Goal: Transaction & Acquisition: Purchase product/service

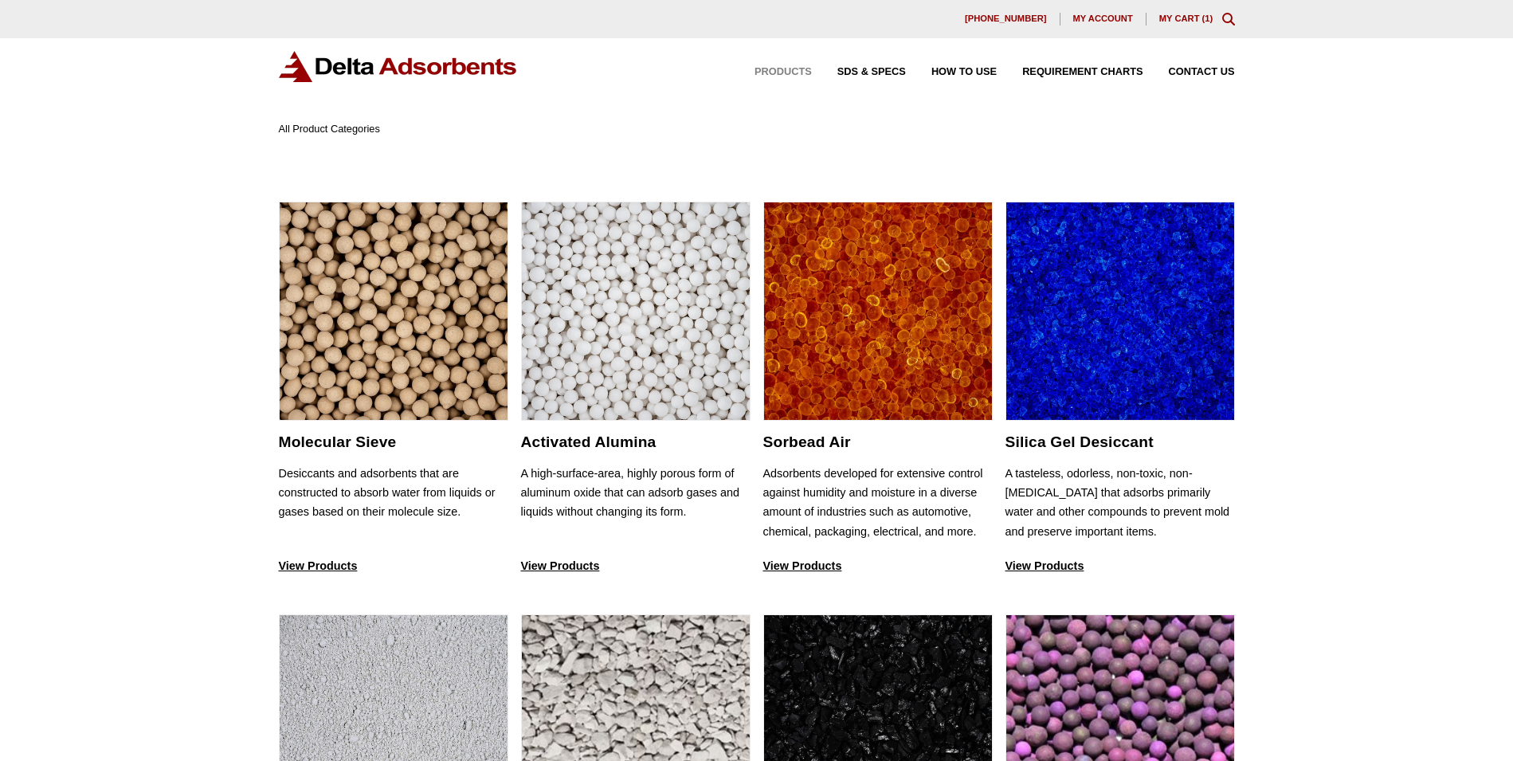
click at [1172, 22] on link "My Cart ( 1 )" at bounding box center [1187, 19] width 54 height 10
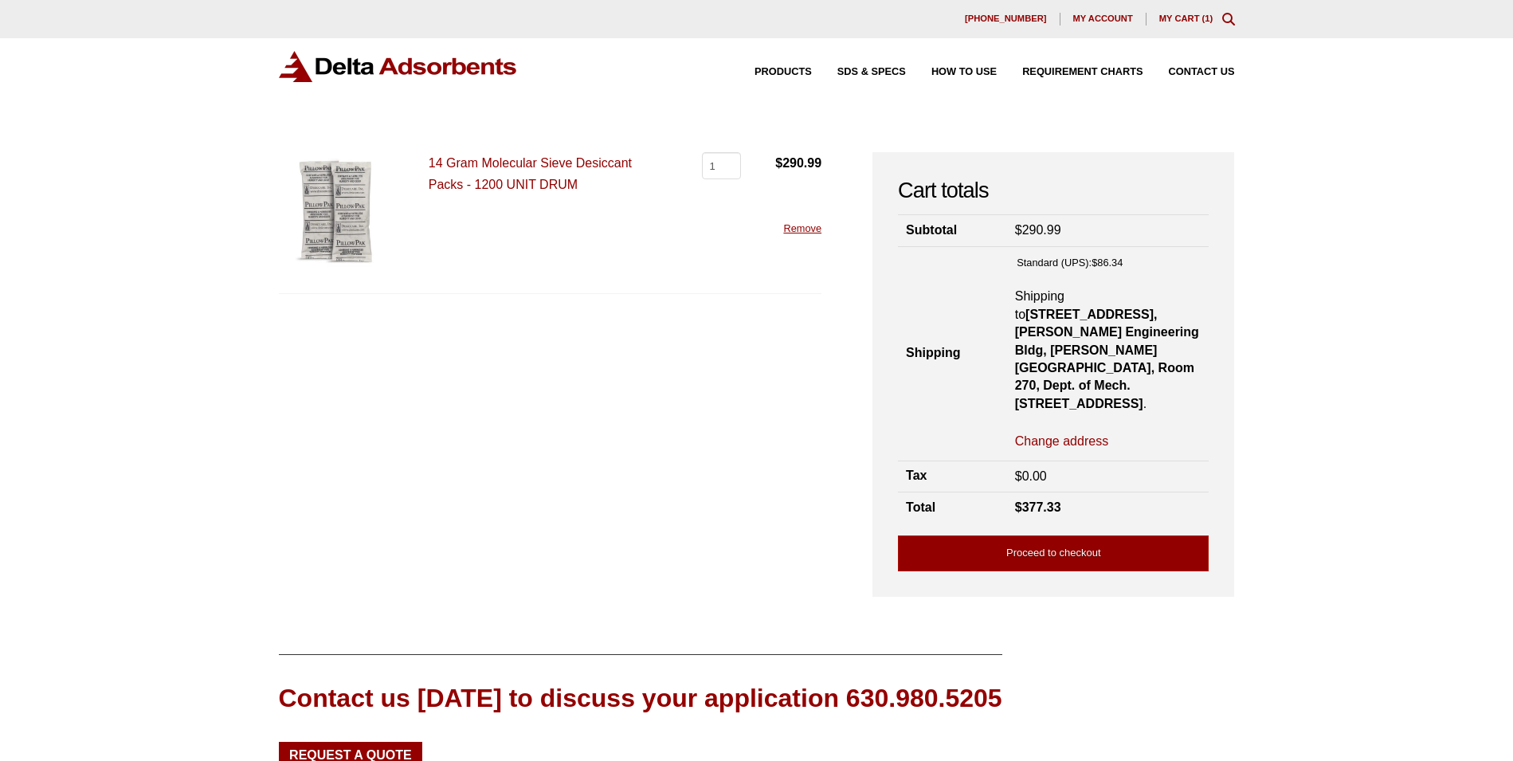
click at [553, 186] on link "14 Gram Molecular Sieve Desiccant Packs - 1200 UNIT DRUM" at bounding box center [530, 173] width 203 height 35
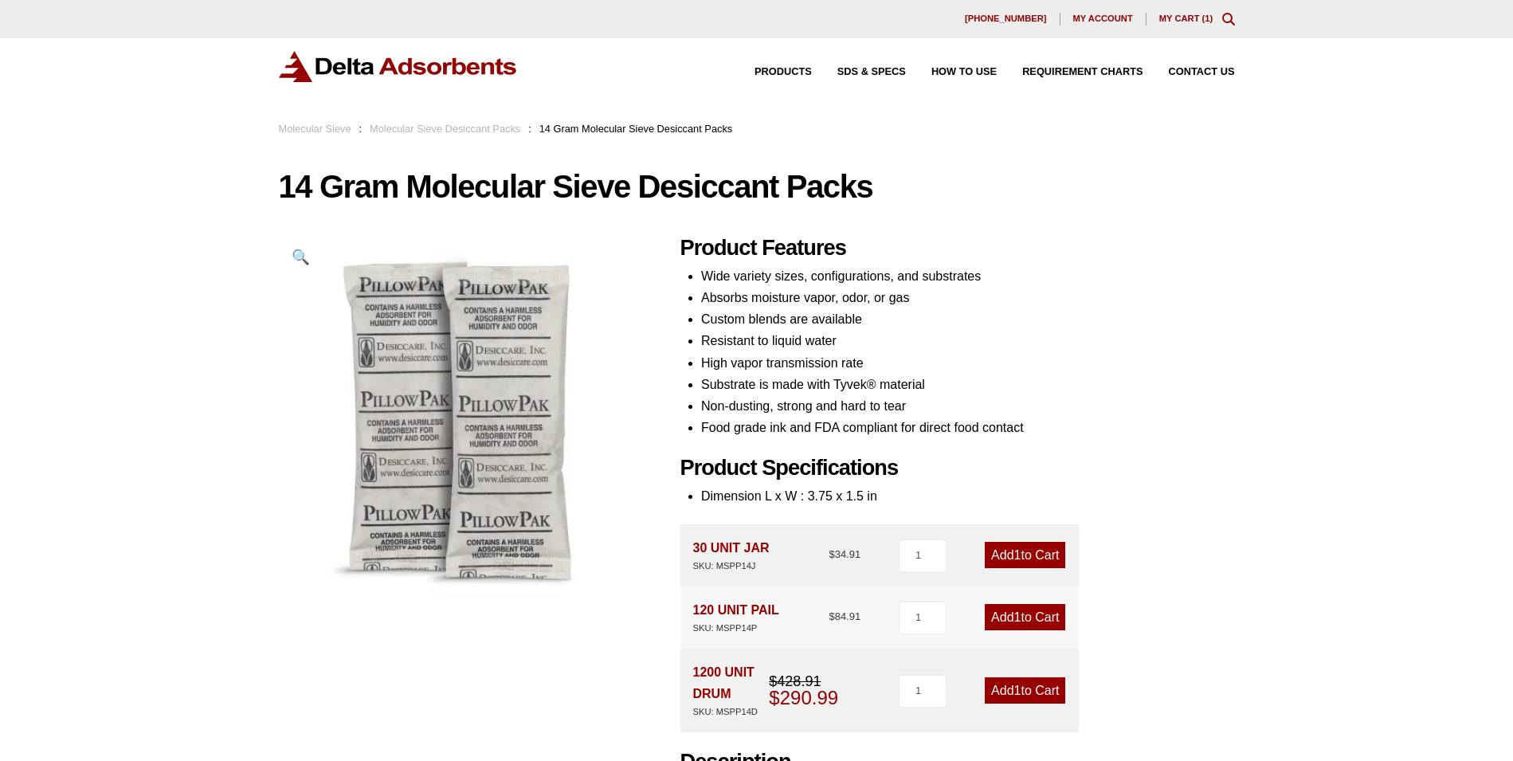
click at [453, 134] on link "Molecular Sieve Desiccant Packs" at bounding box center [445, 129] width 151 height 12
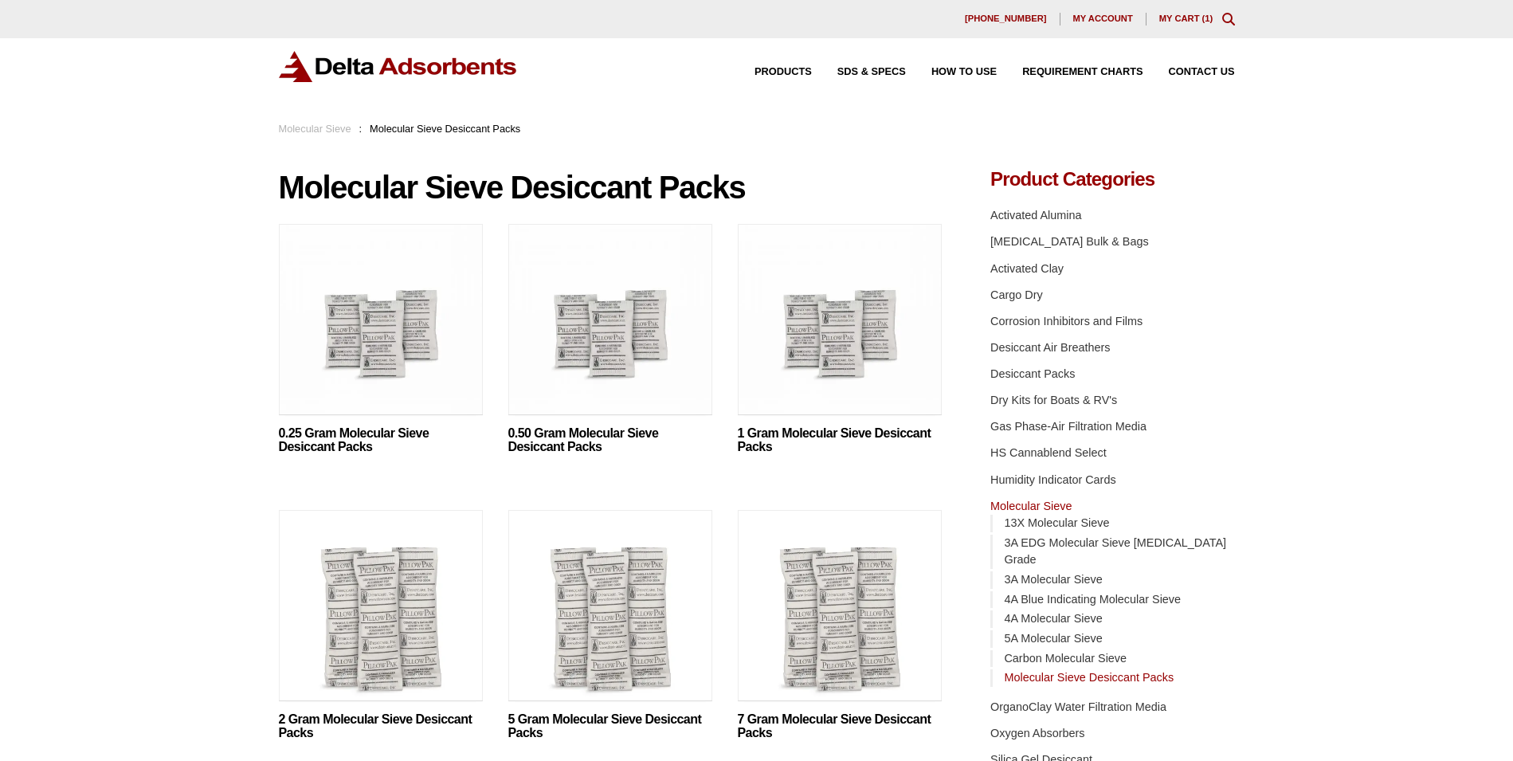
click at [329, 336] on img at bounding box center [381, 323] width 204 height 199
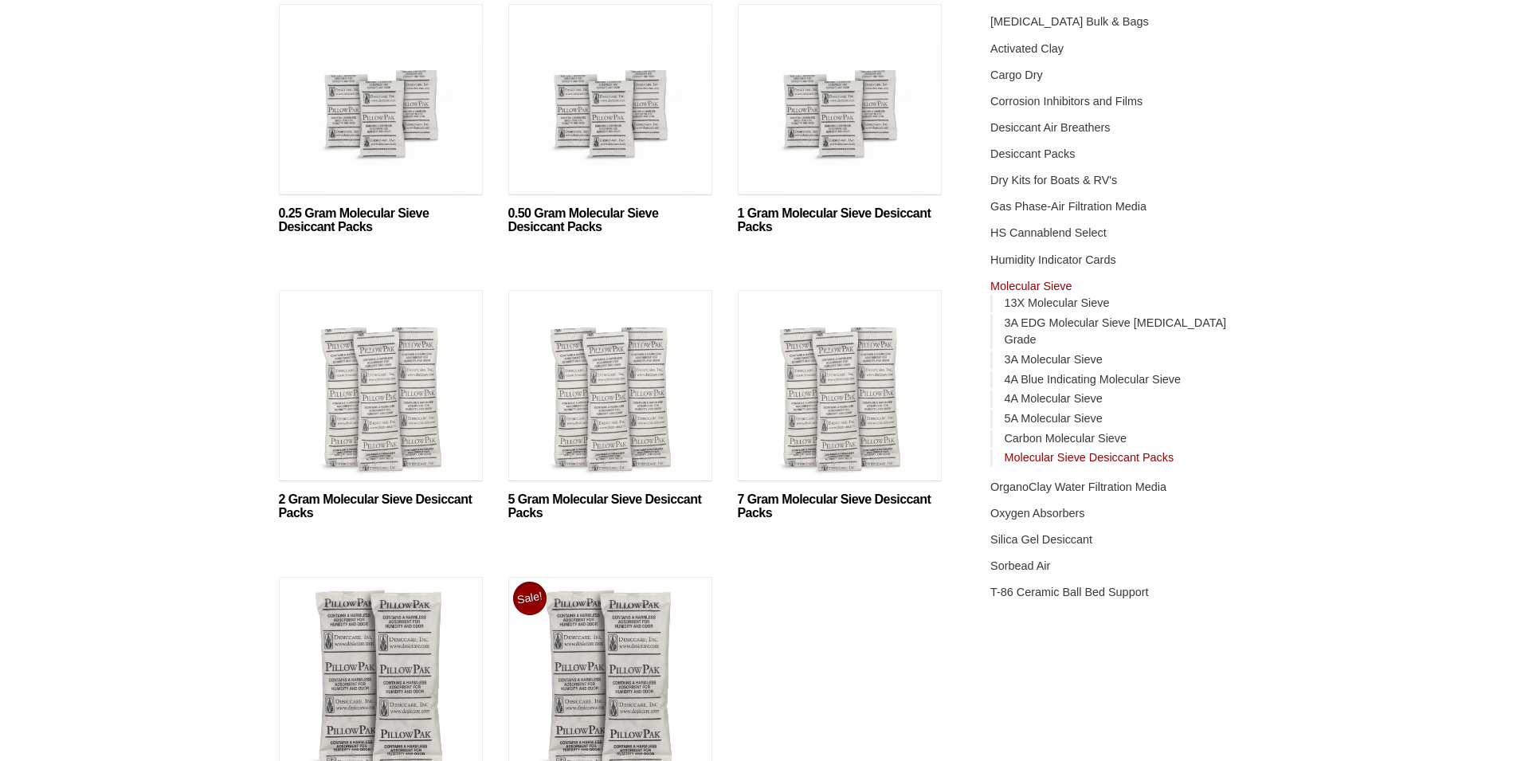
scroll to position [239, 0]
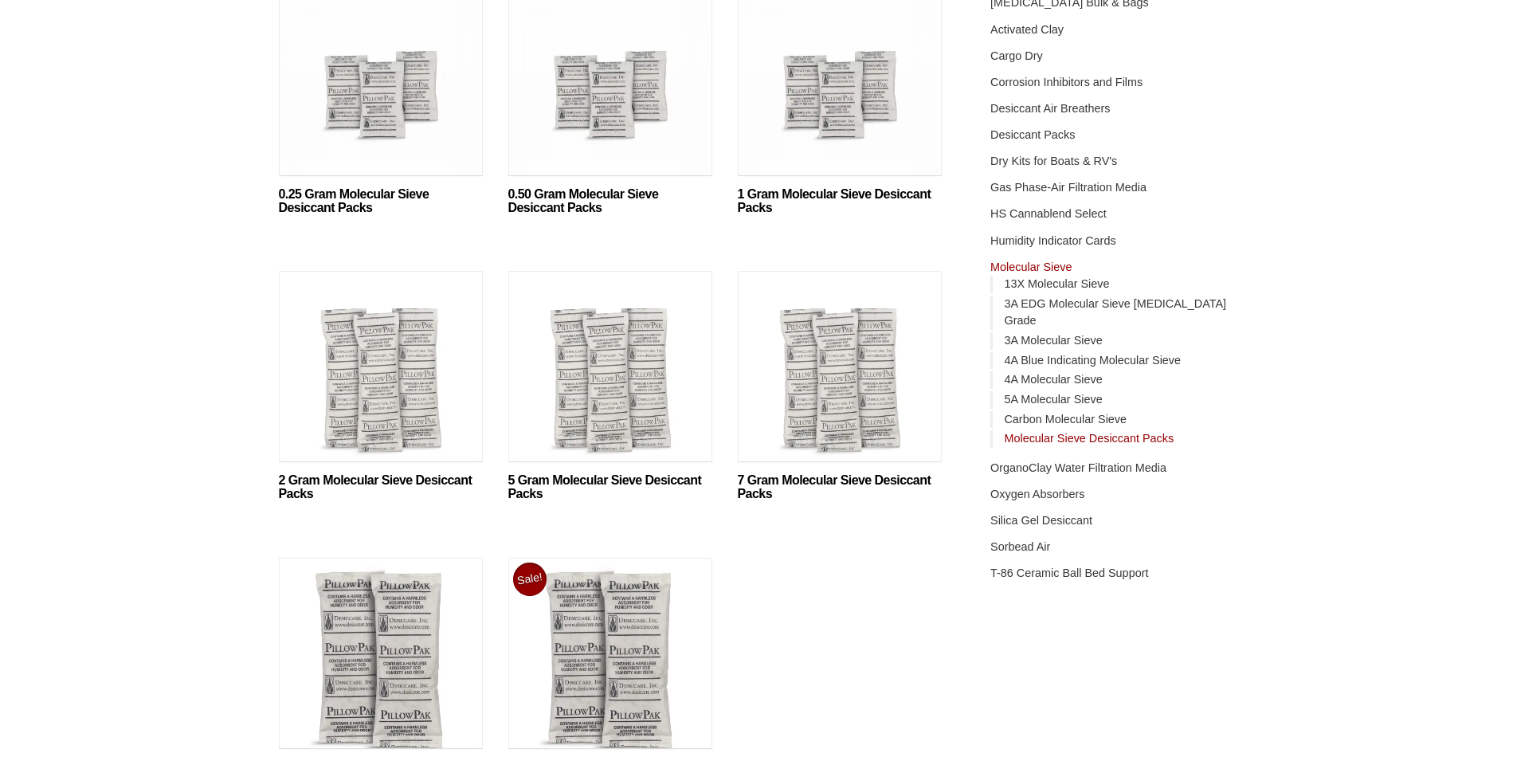
click at [415, 431] on img at bounding box center [381, 370] width 204 height 199
click at [371, 403] on img at bounding box center [381, 370] width 204 height 199
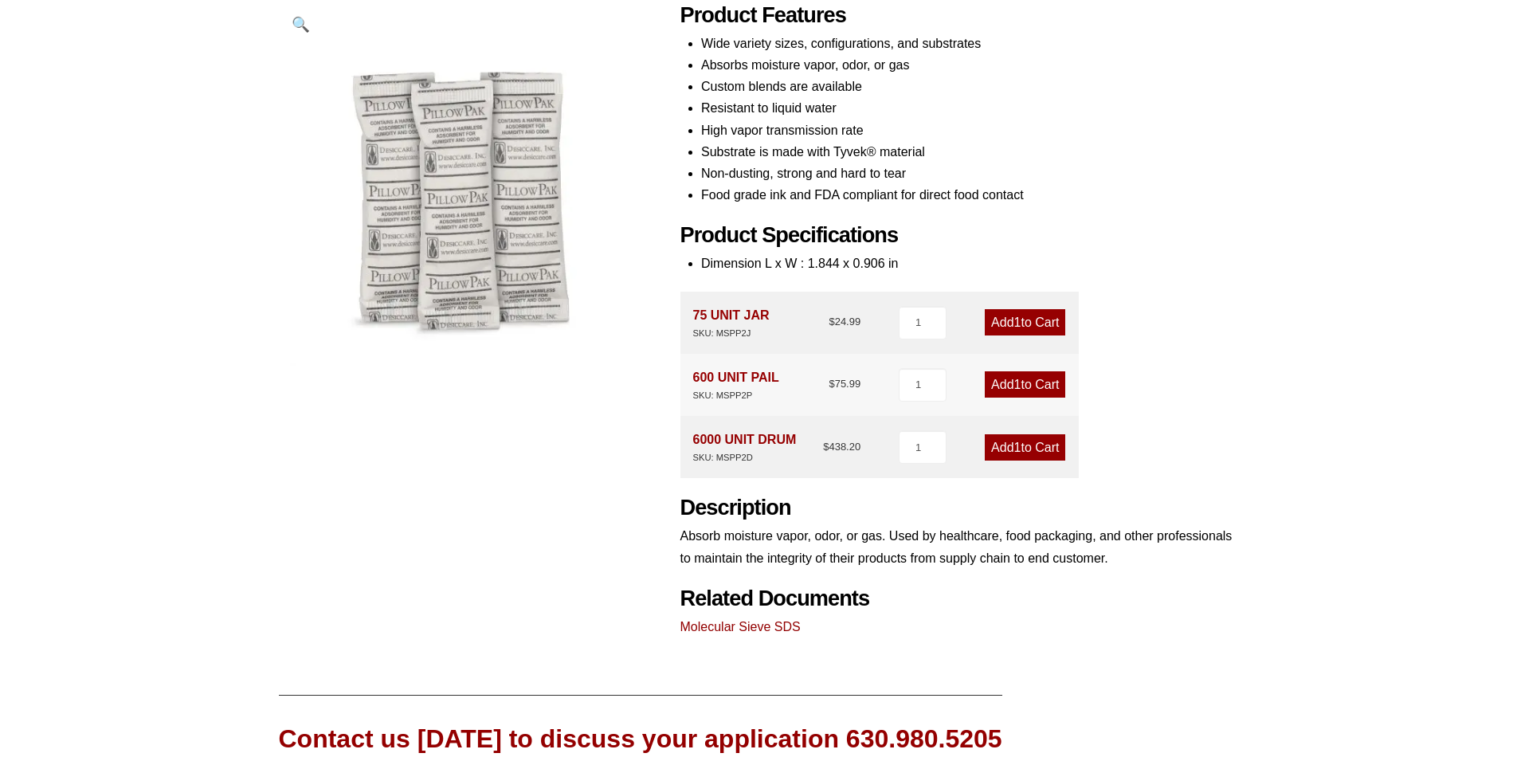
scroll to position [246, 0]
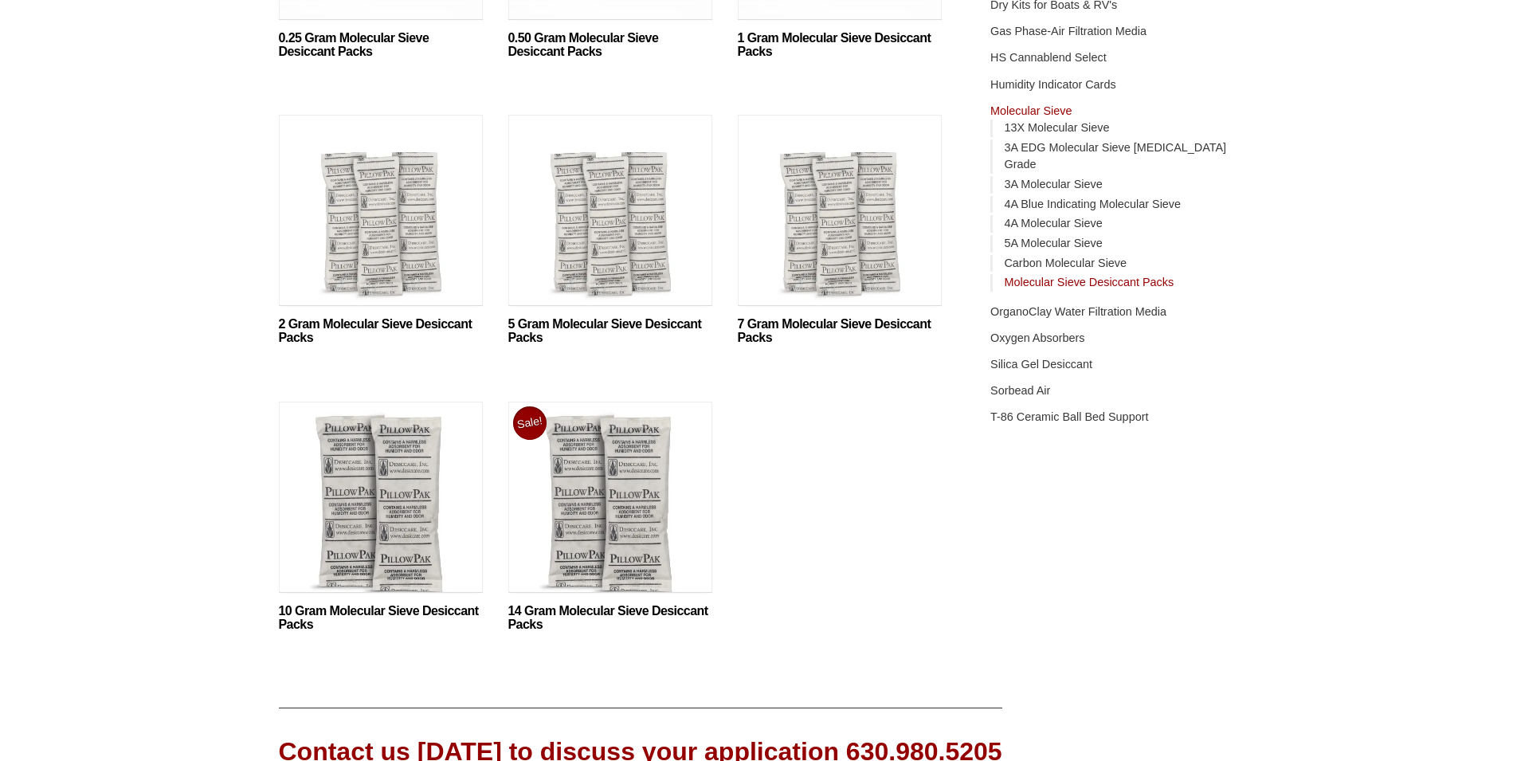
scroll to position [398, 0]
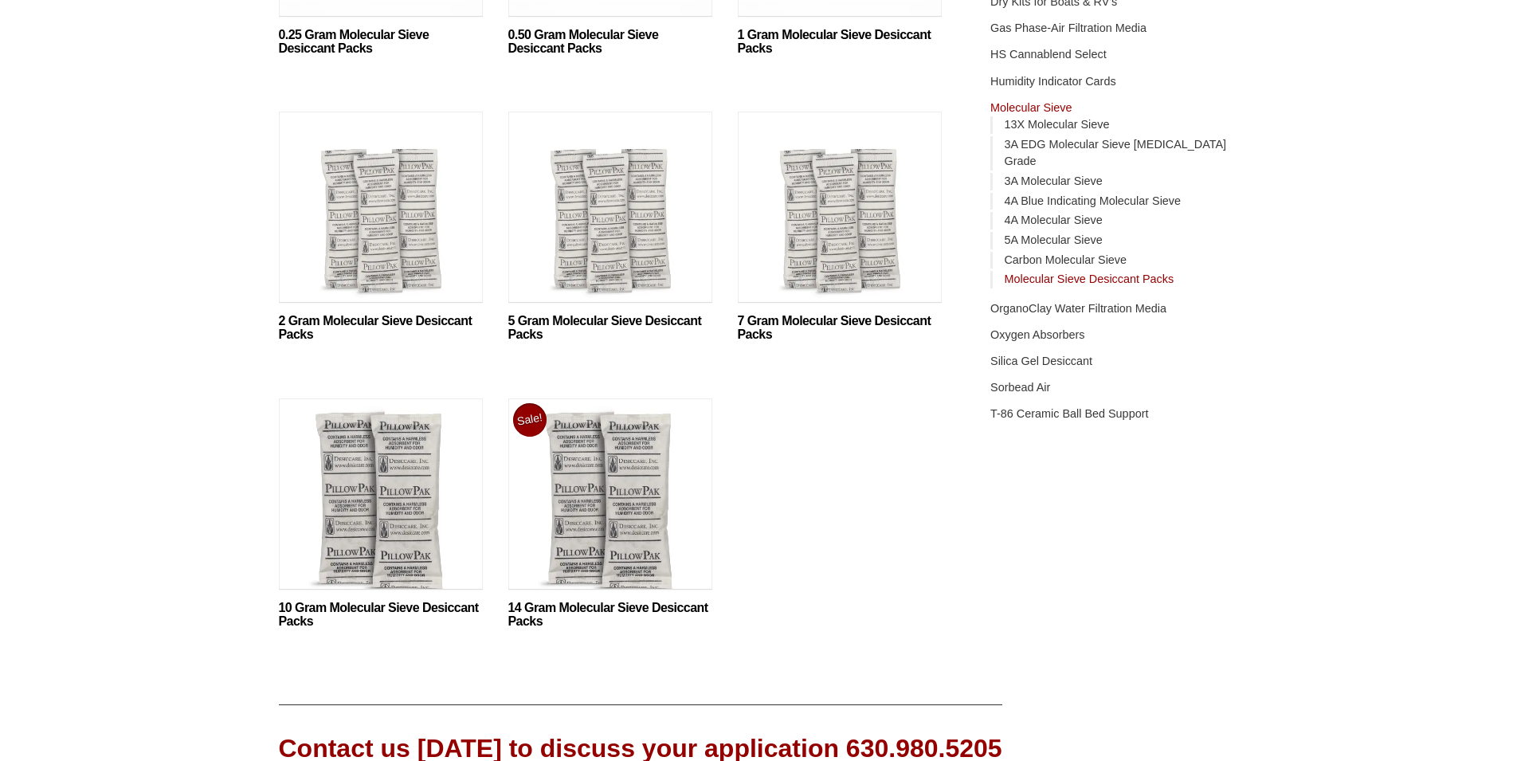
click at [465, 270] on img at bounding box center [381, 211] width 204 height 199
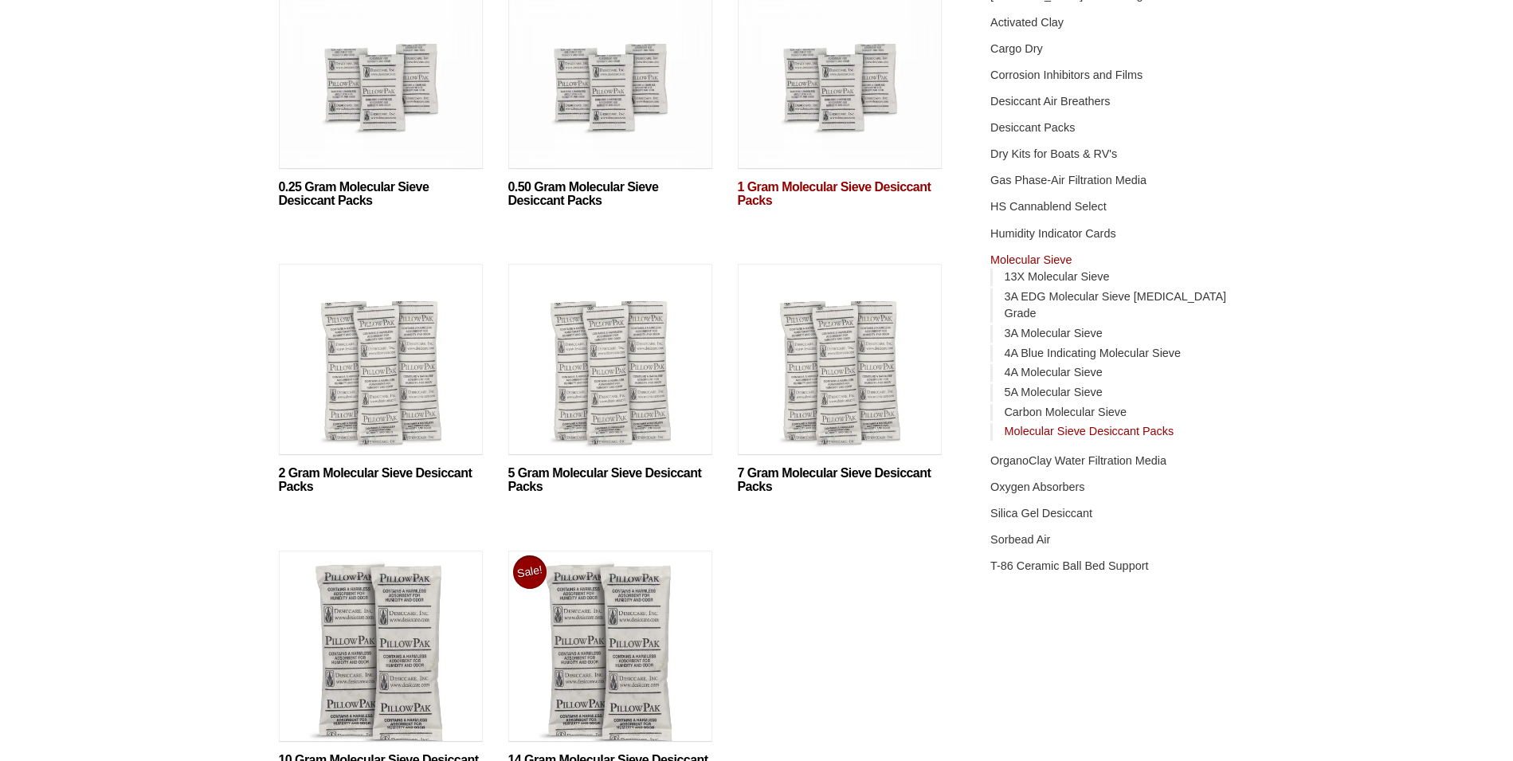
scroll to position [239, 0]
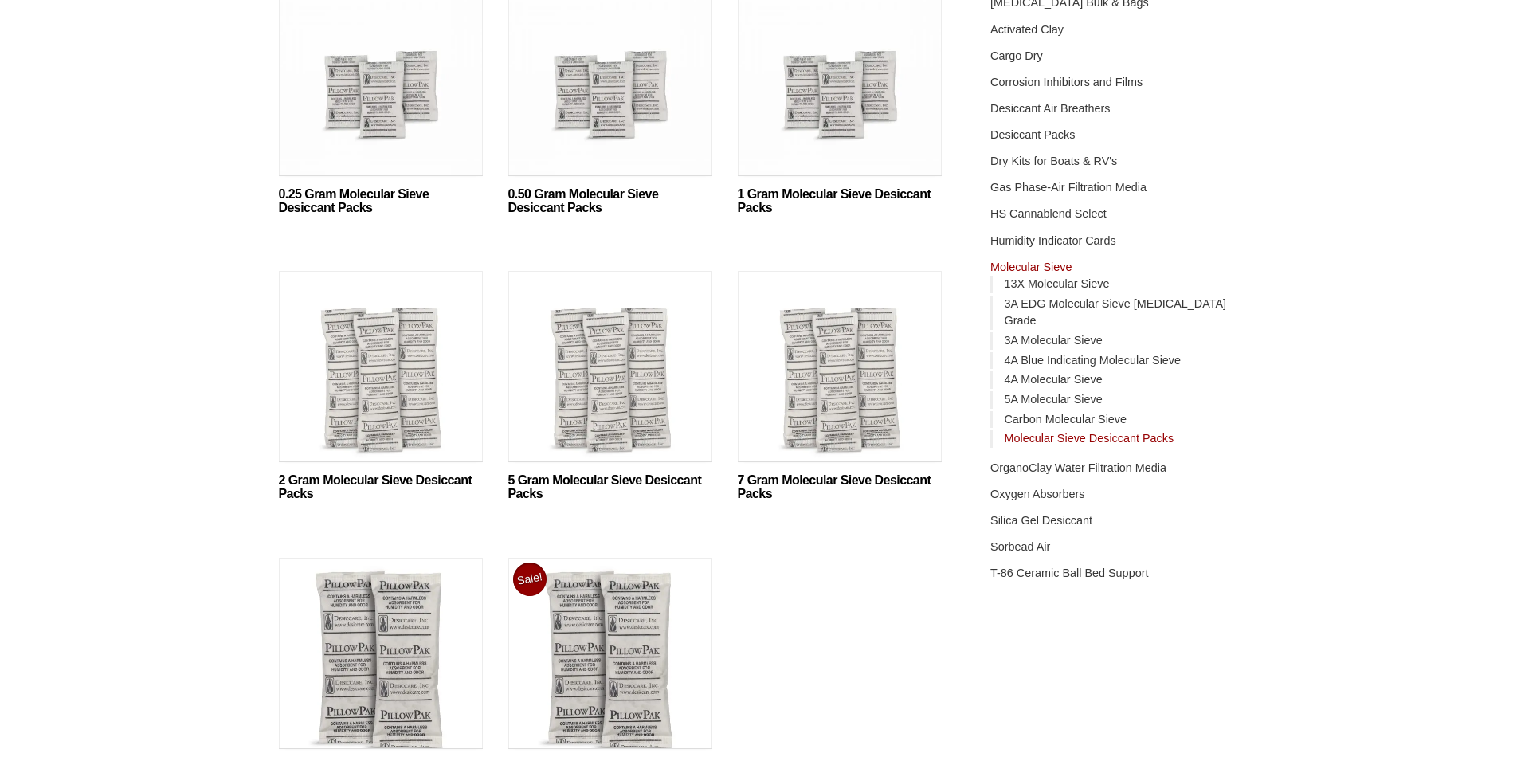
click at [851, 143] on img at bounding box center [840, 84] width 204 height 199
click at [323, 328] on img at bounding box center [381, 370] width 204 height 199
click at [658, 636] on img at bounding box center [610, 657] width 204 height 199
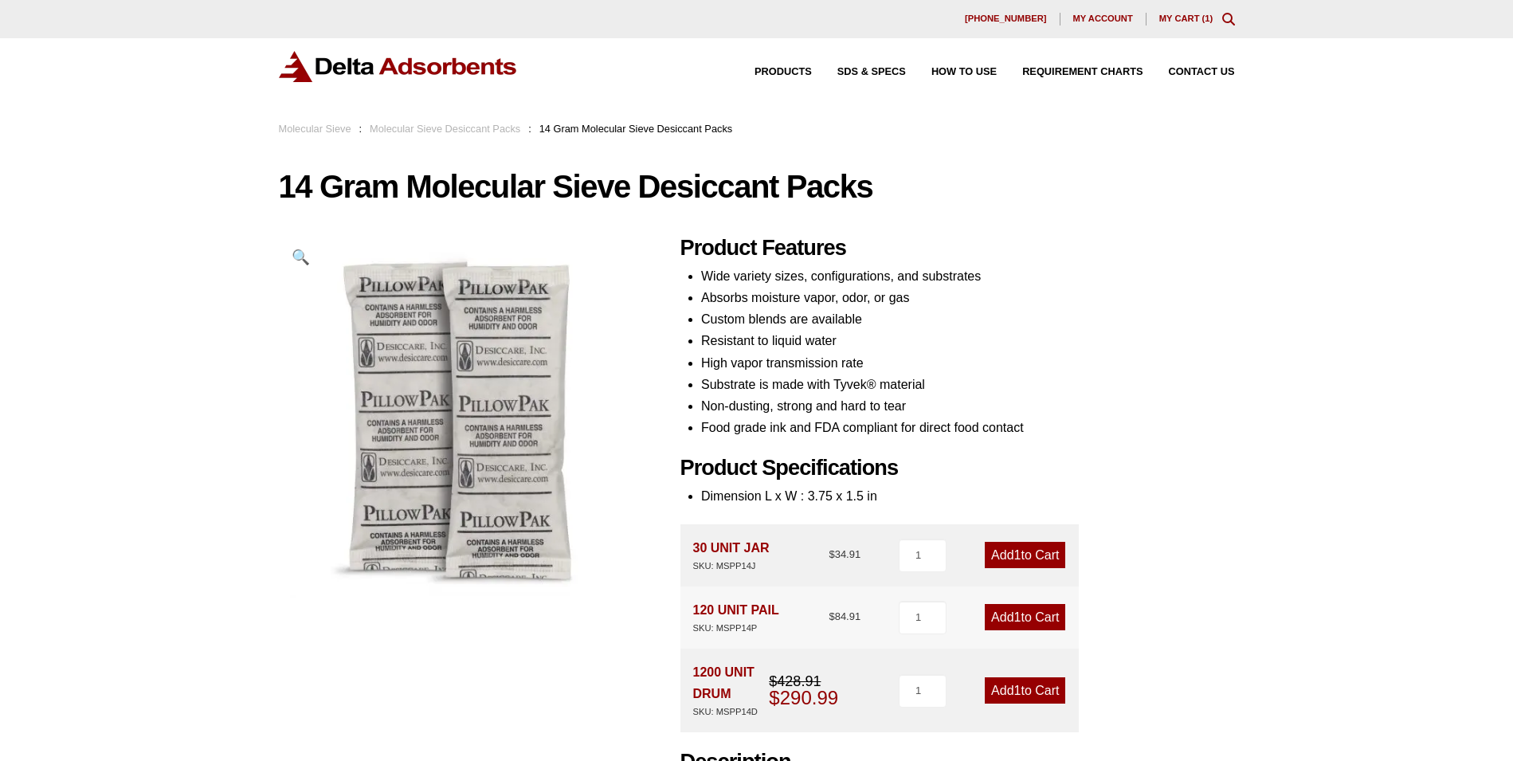
click at [485, 134] on link "Molecular Sieve Desiccant Packs" at bounding box center [445, 129] width 151 height 12
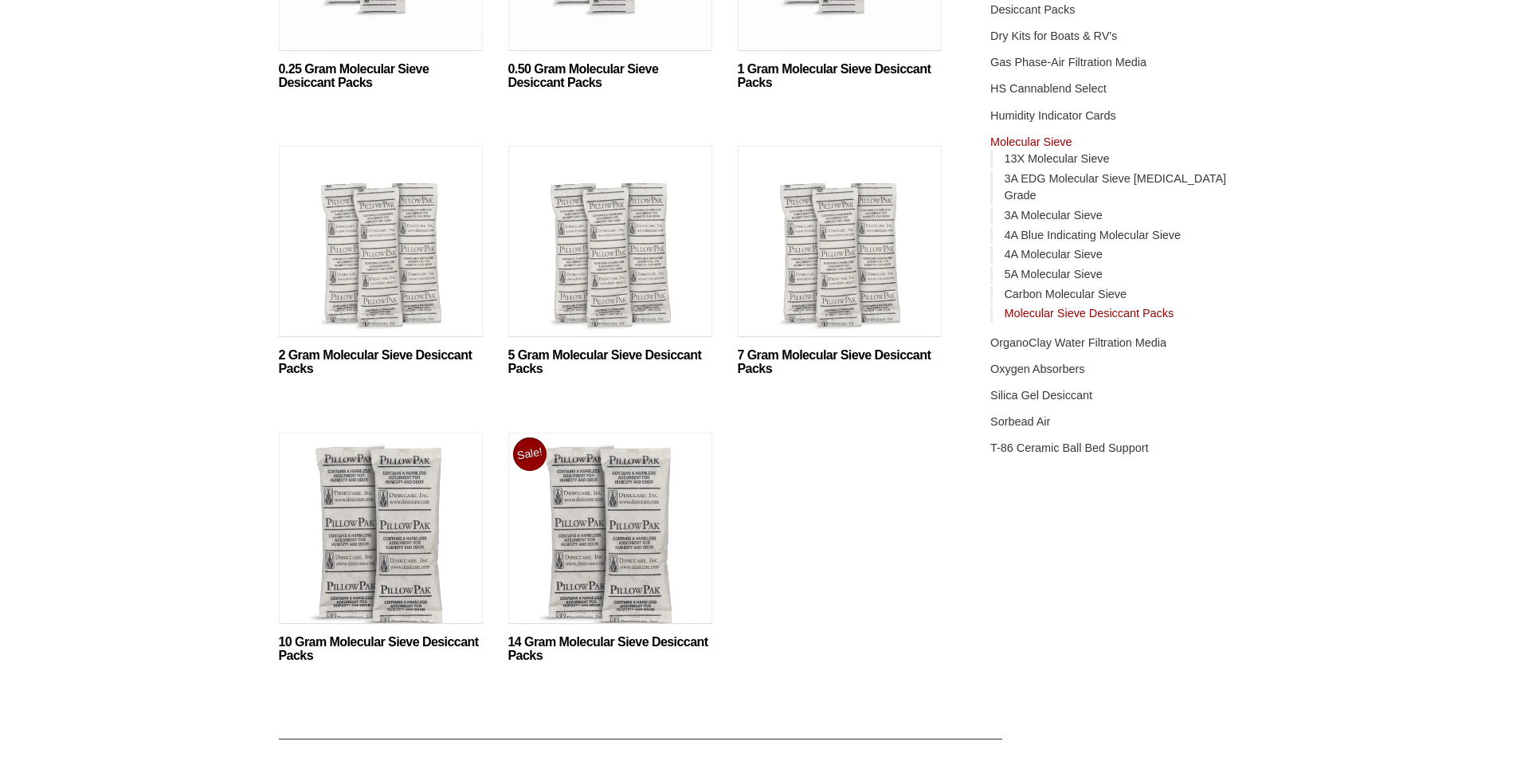
scroll to position [406, 0]
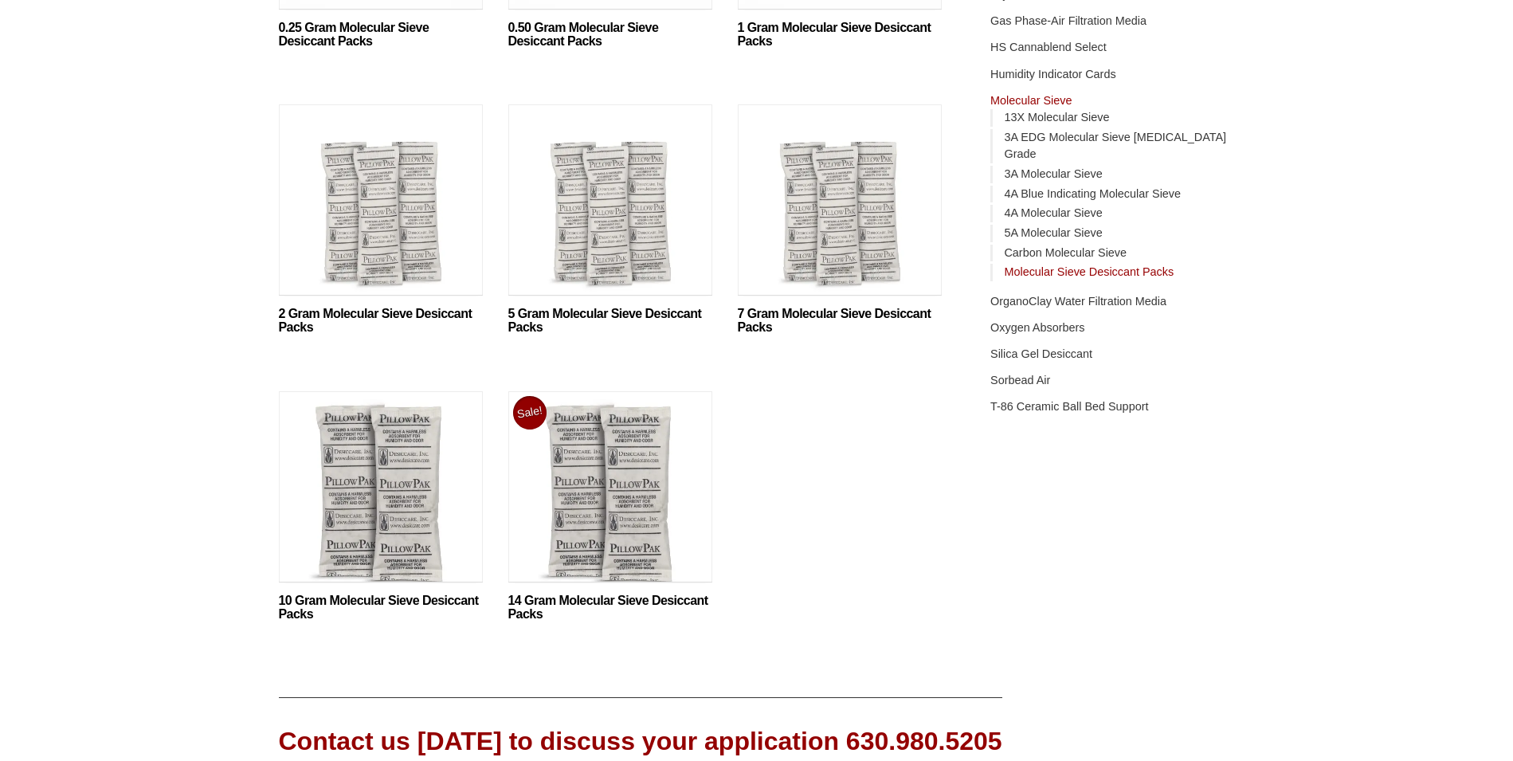
click at [405, 489] on img at bounding box center [381, 490] width 204 height 199
click at [358, 490] on img at bounding box center [381, 490] width 204 height 199
click at [638, 519] on img at bounding box center [610, 490] width 204 height 199
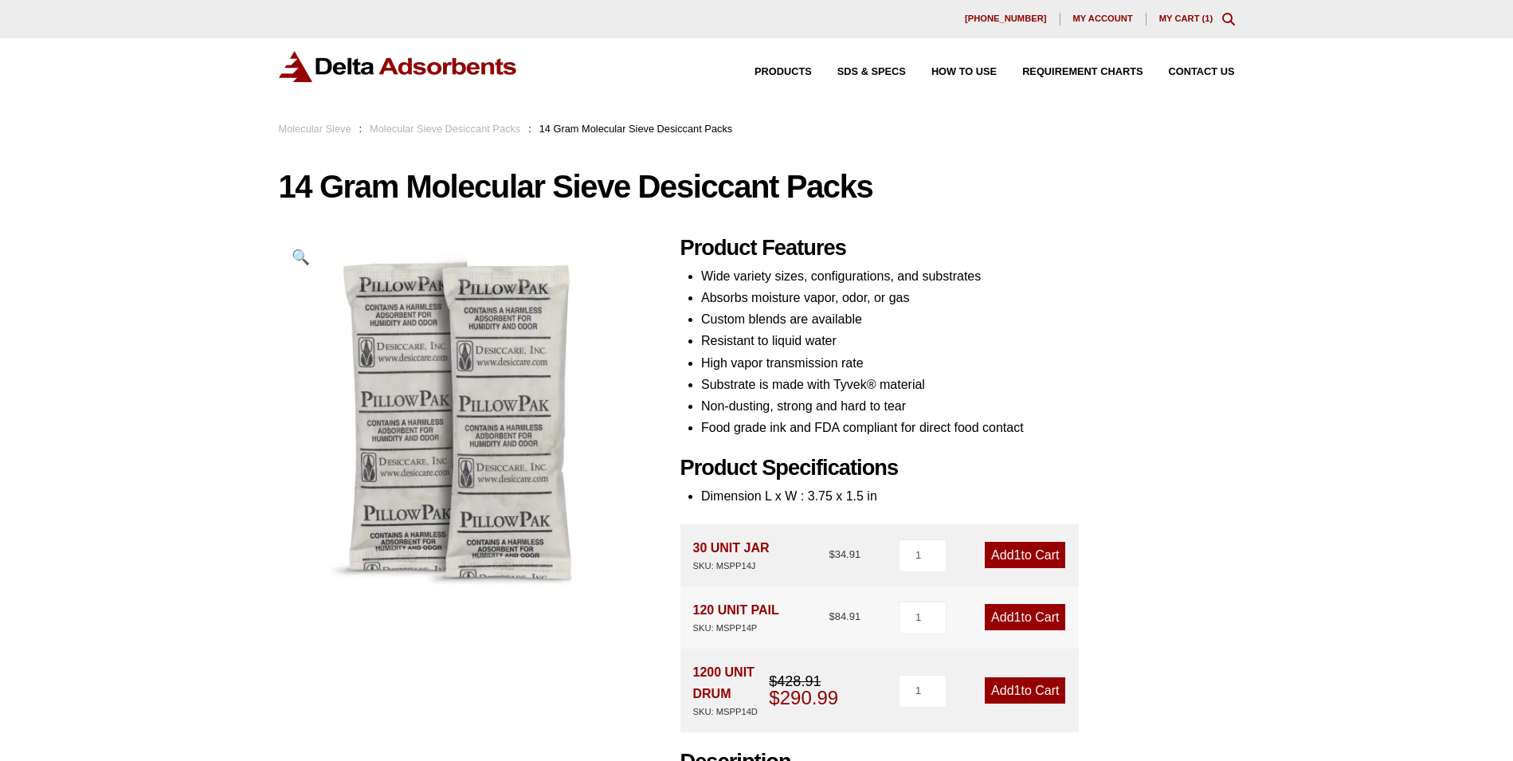
click at [1172, 19] on link "My Cart ( 1 )" at bounding box center [1187, 19] width 54 height 10
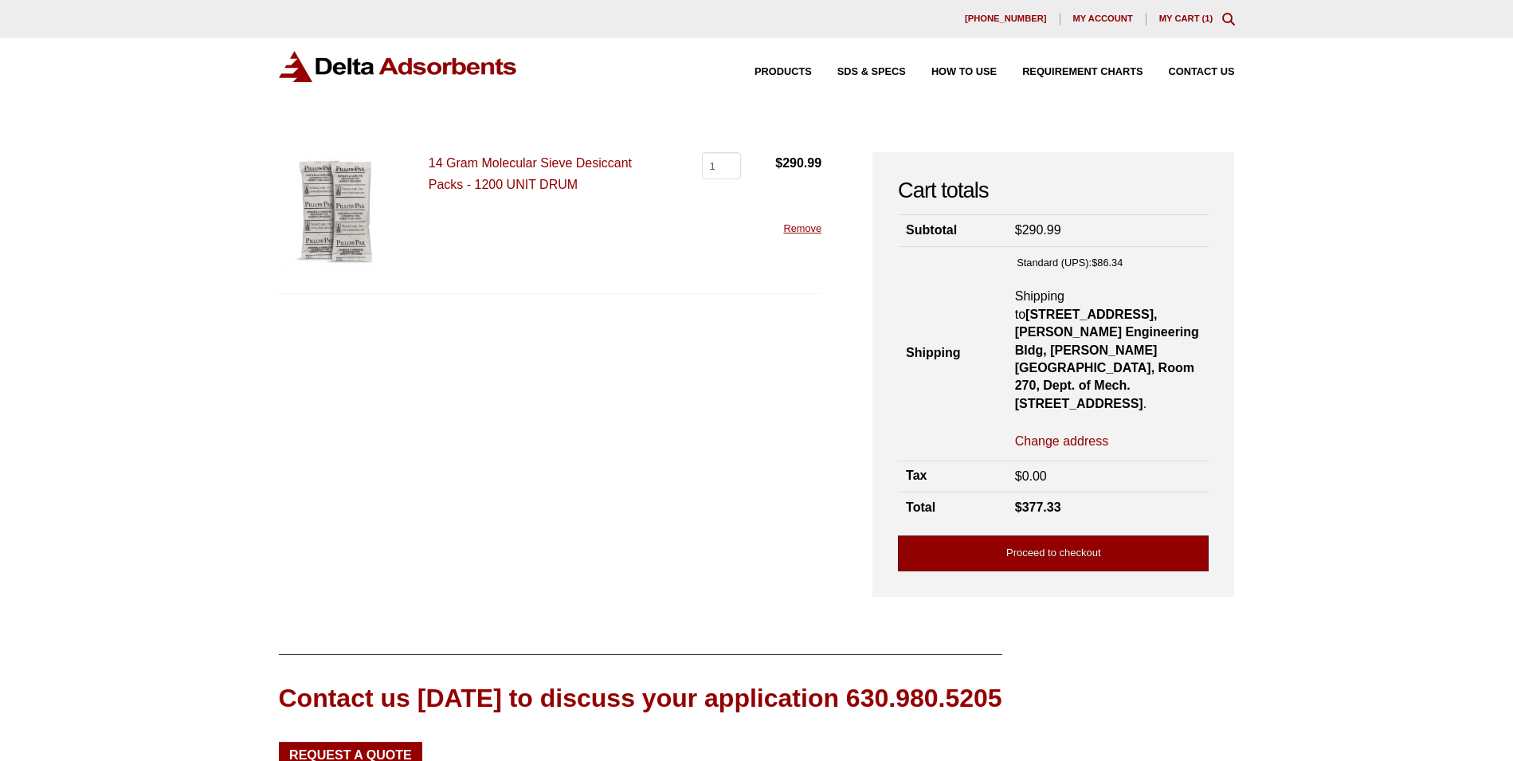
click at [1096, 536] on link "Proceed to checkout" at bounding box center [1053, 554] width 311 height 36
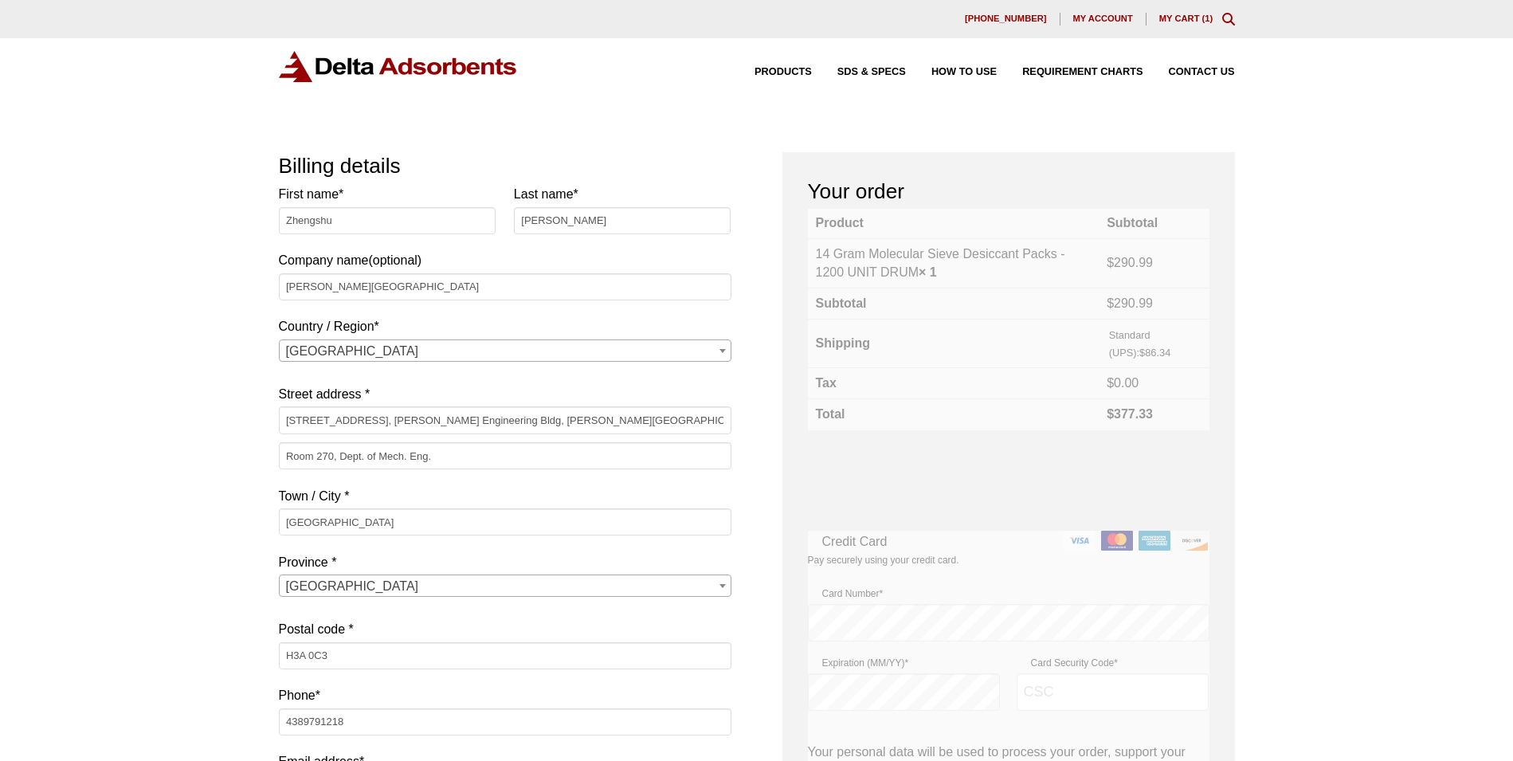
select select "QC"
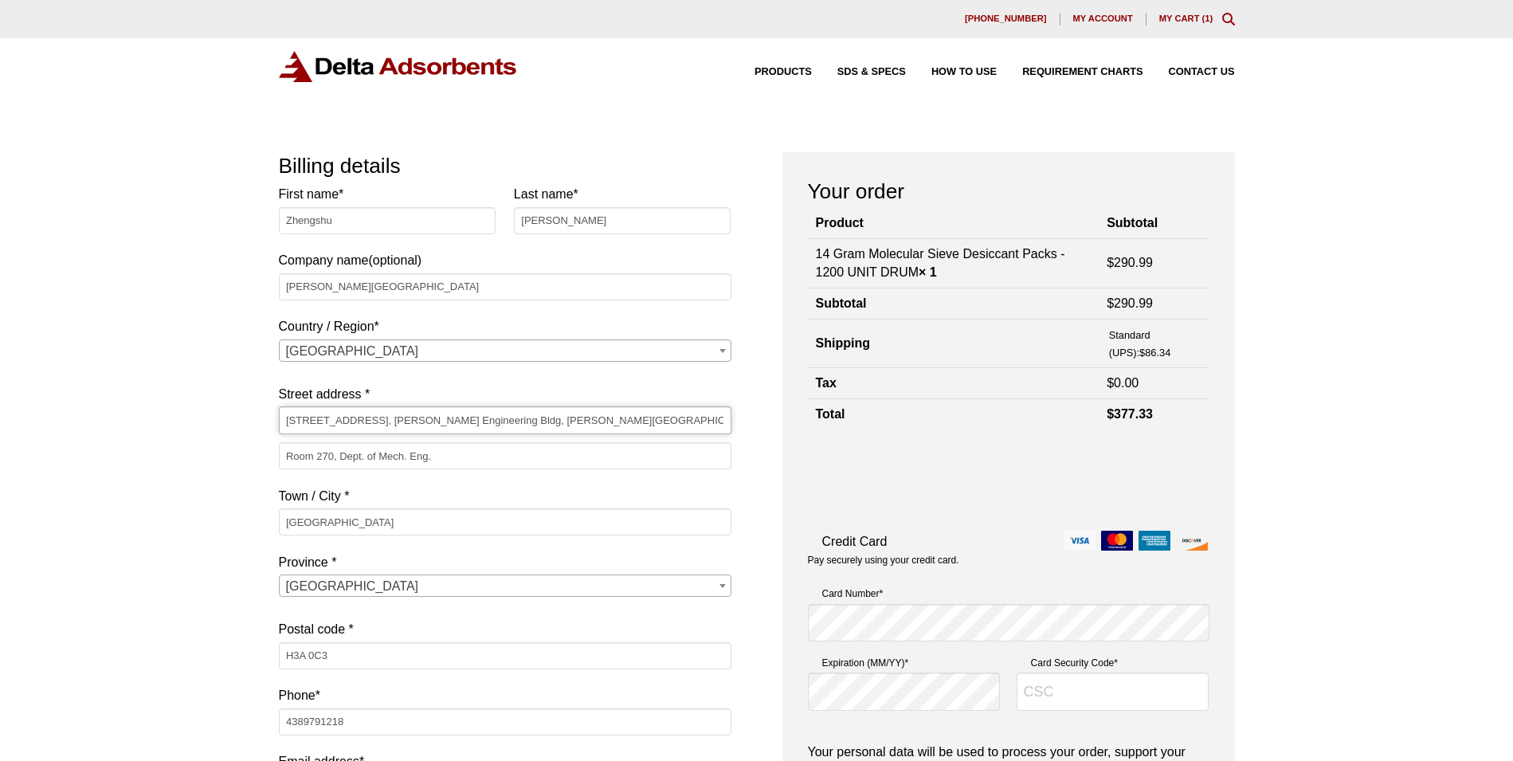
click at [571, 414] on input "817 Sherbrooke St W, Macdonald Engineering Bldg, McGill University" at bounding box center [505, 419] width 453 height 27
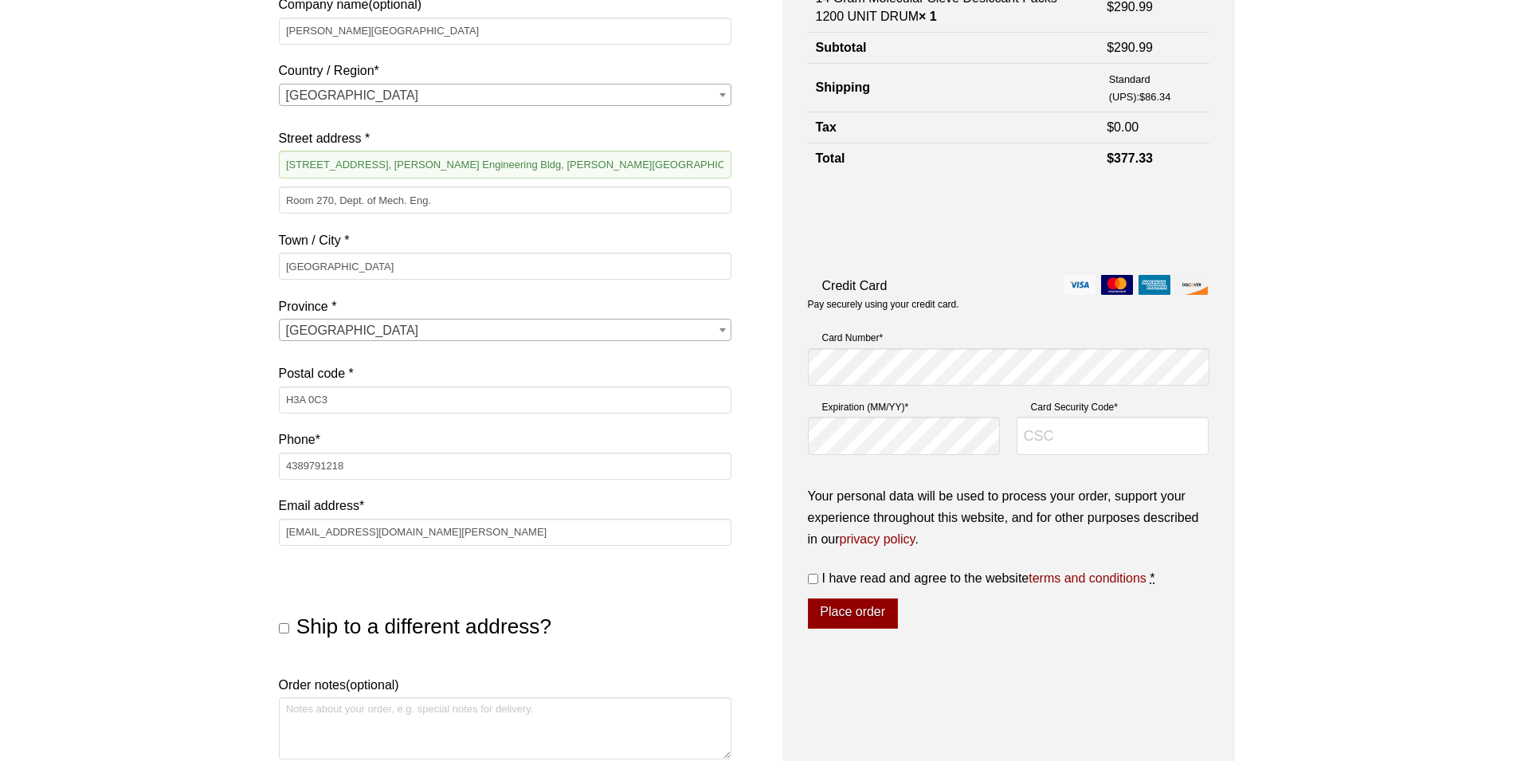
scroll to position [319, 0]
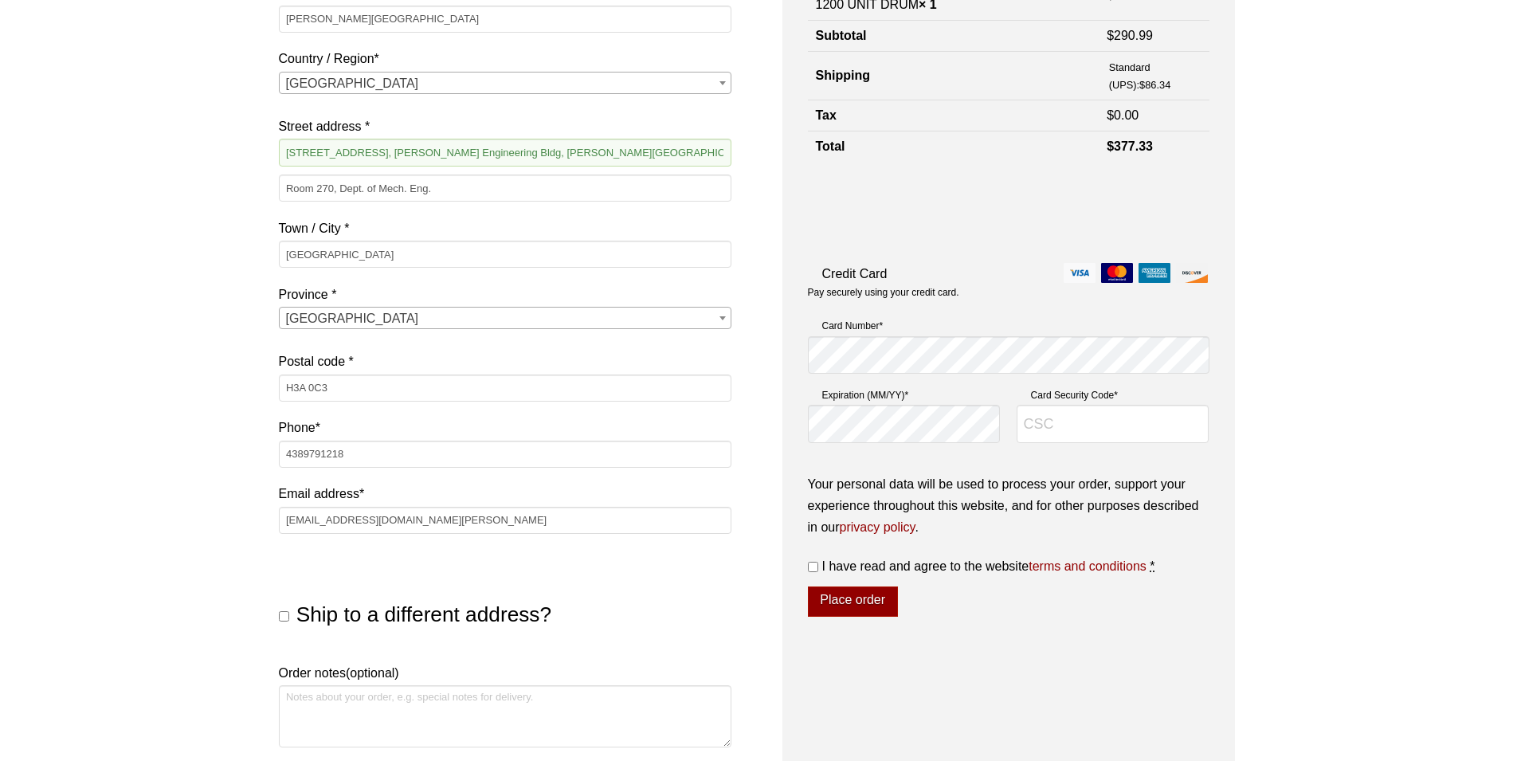
click at [813, 563] on input "I have read and agree to the website terms and conditions *" at bounding box center [813, 567] width 10 height 10
checkbox input "true"
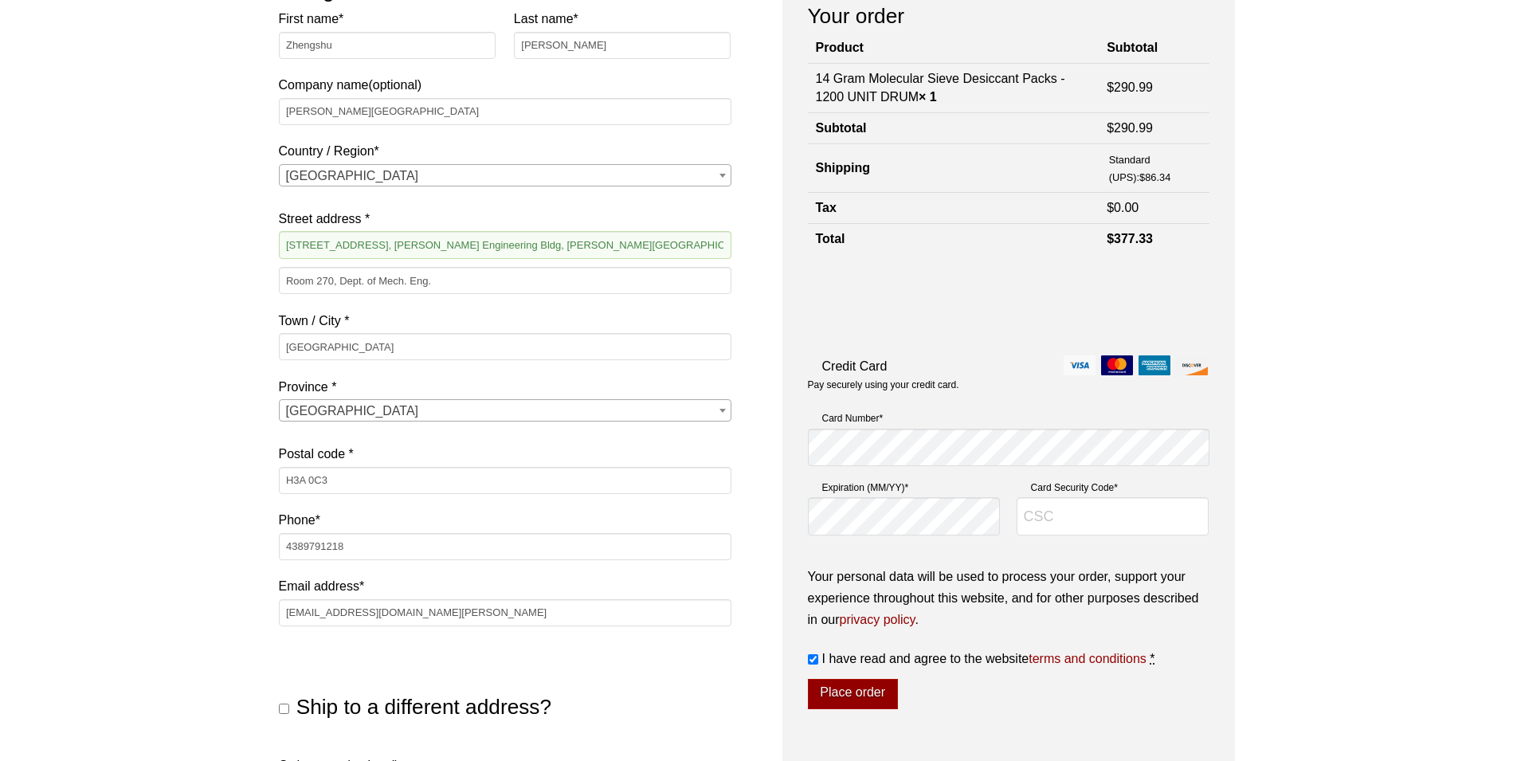
scroll to position [239, 0]
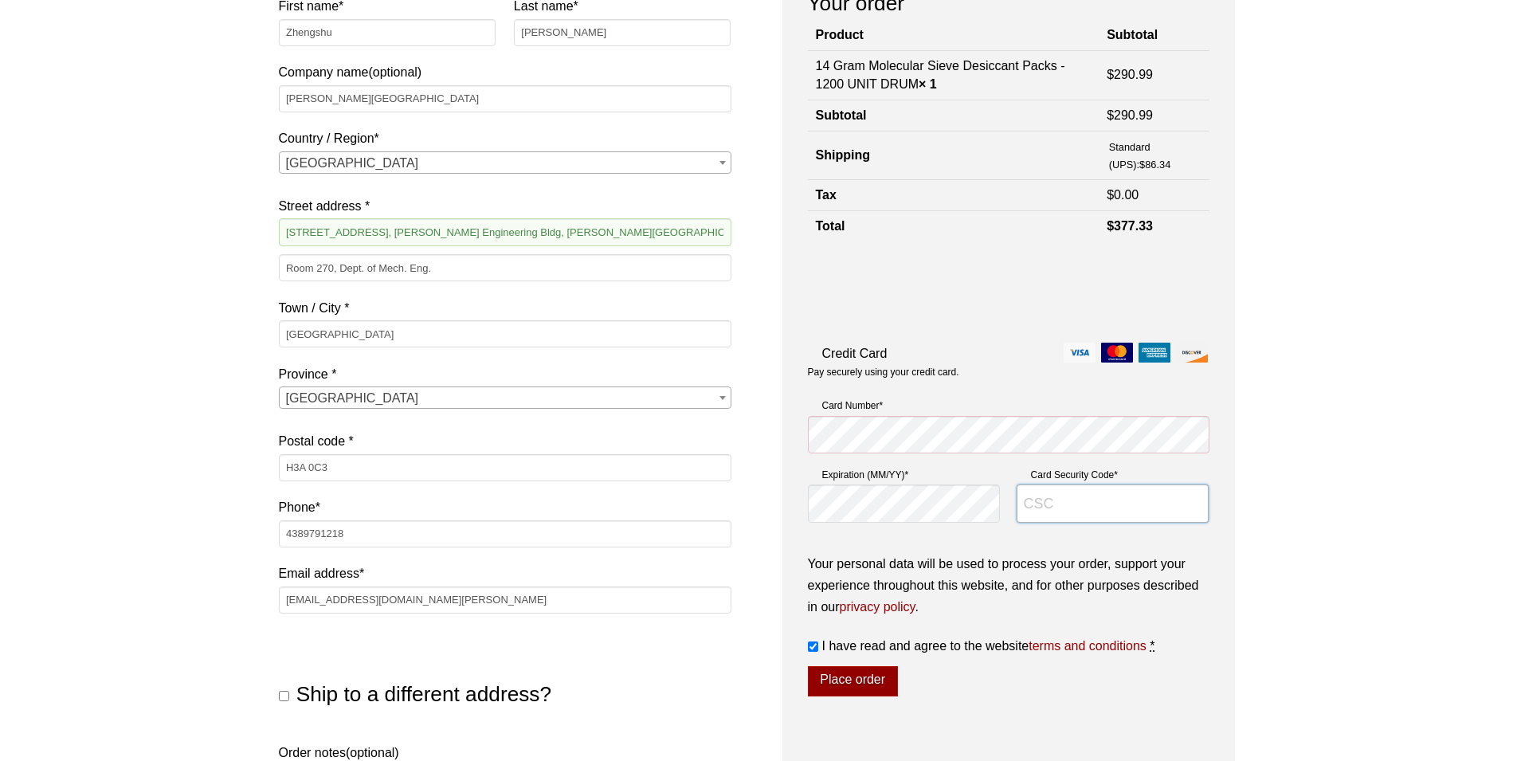
type input "780"
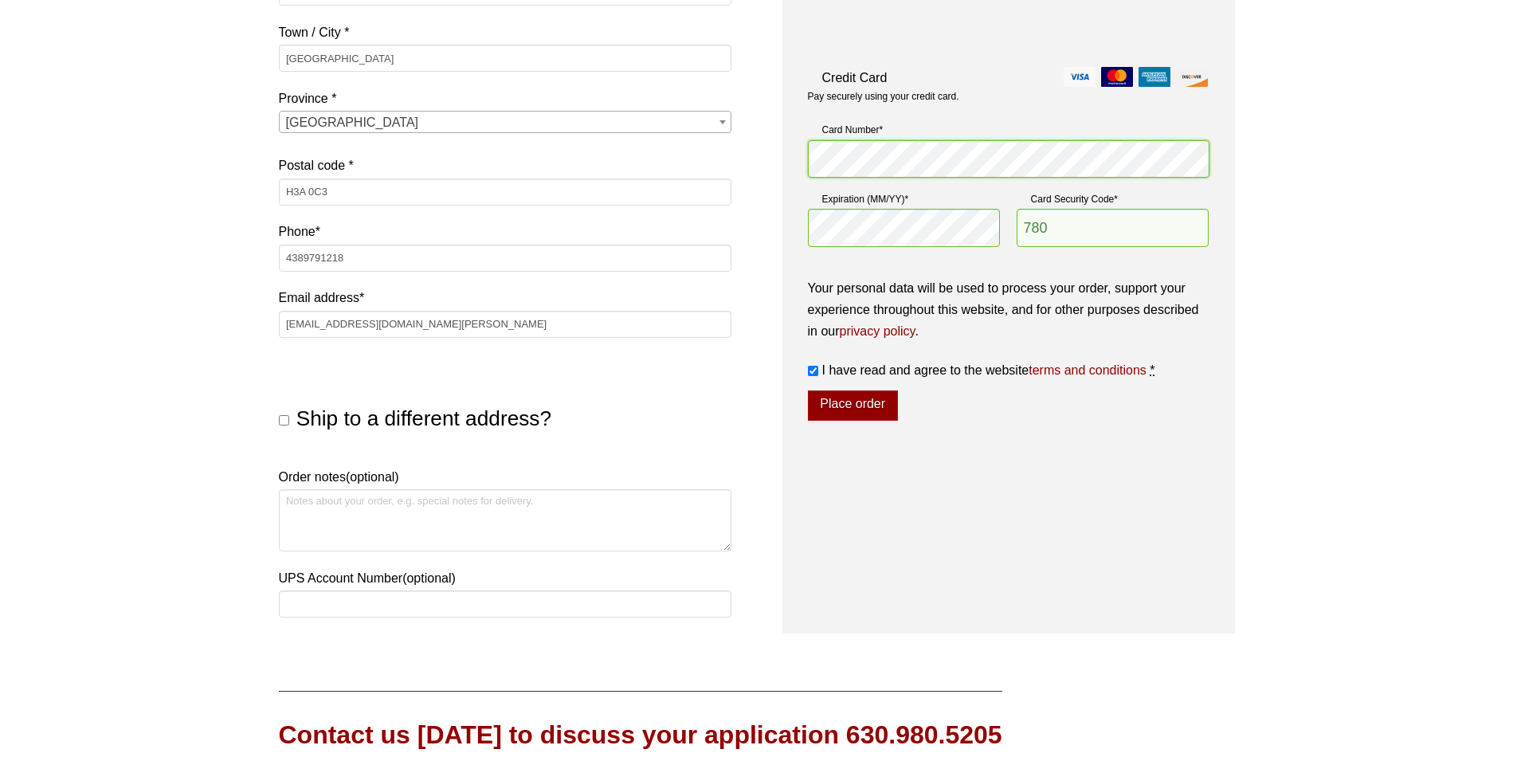
scroll to position [547, 0]
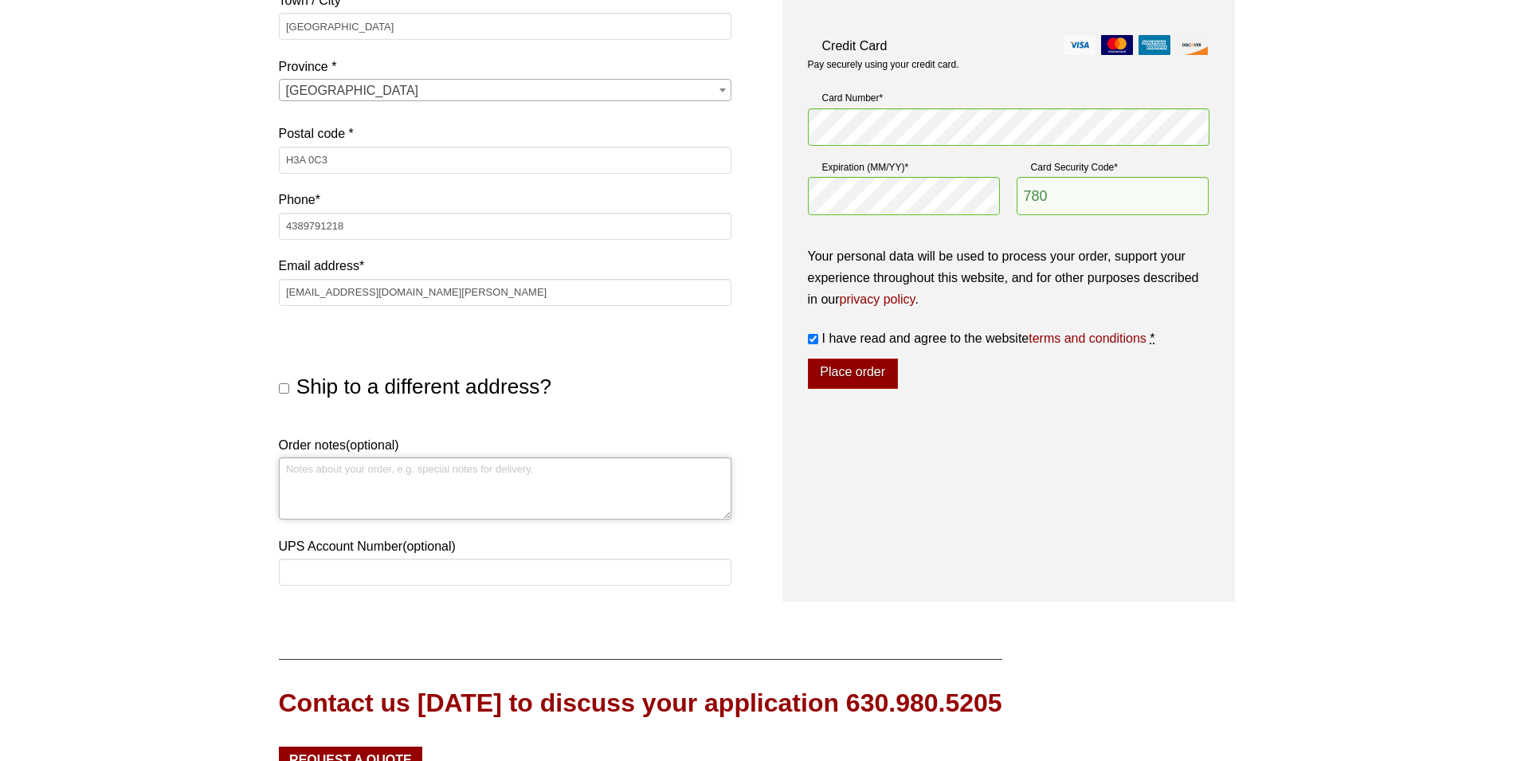
click at [425, 488] on textarea "Order notes (optional)" at bounding box center [505, 488] width 453 height 62
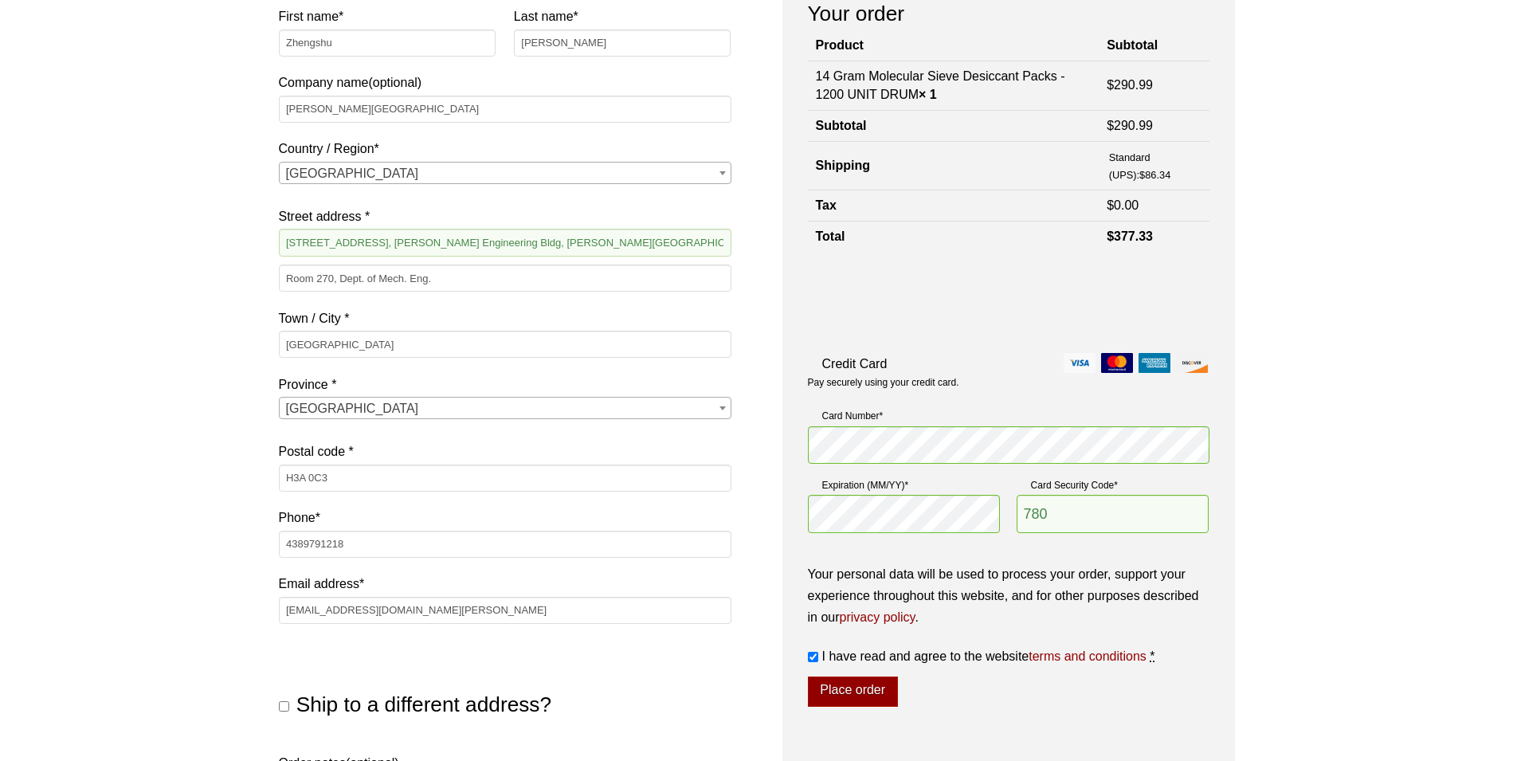
scroll to position [234, 0]
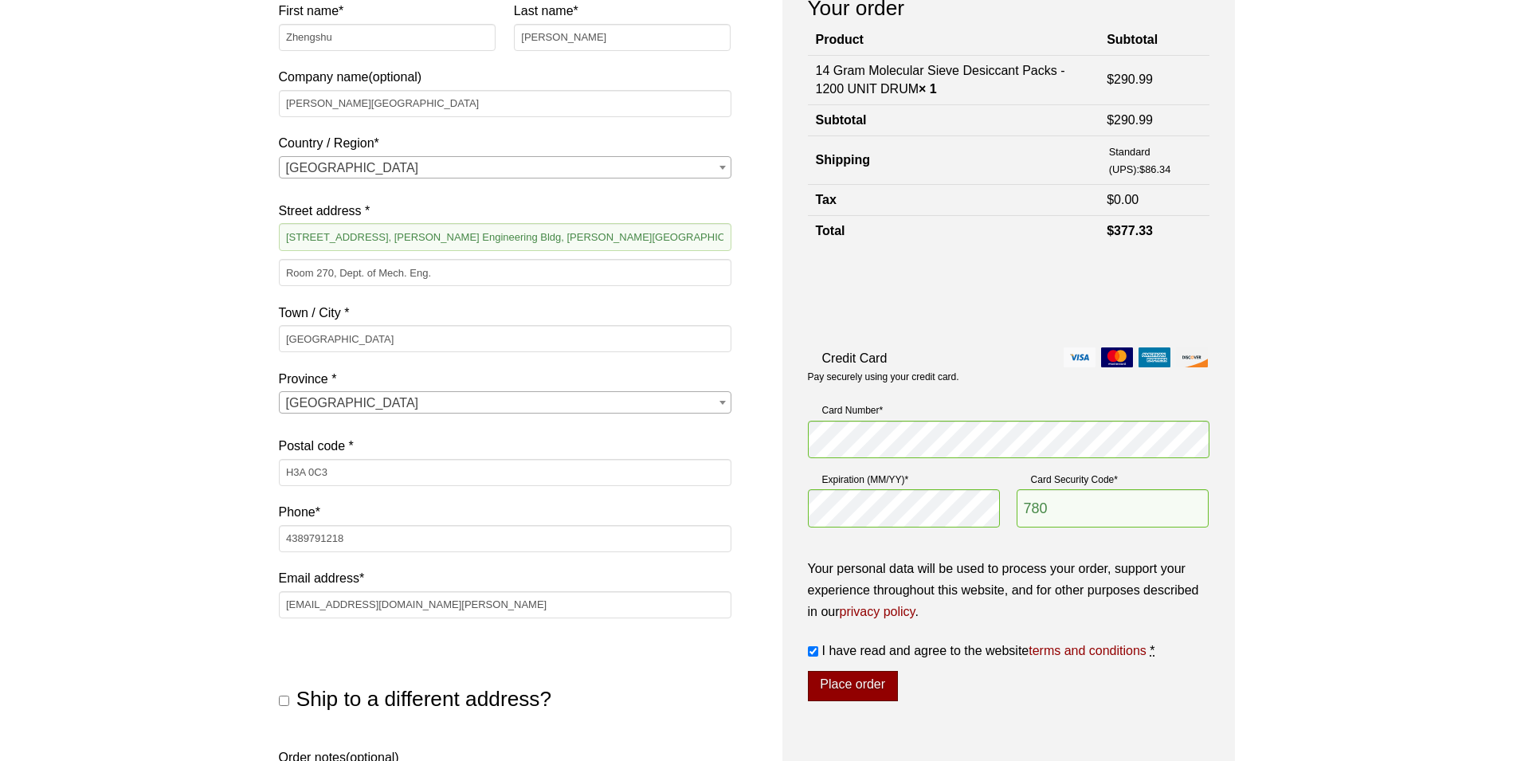
click at [845, 687] on button "Place order" at bounding box center [853, 686] width 90 height 30
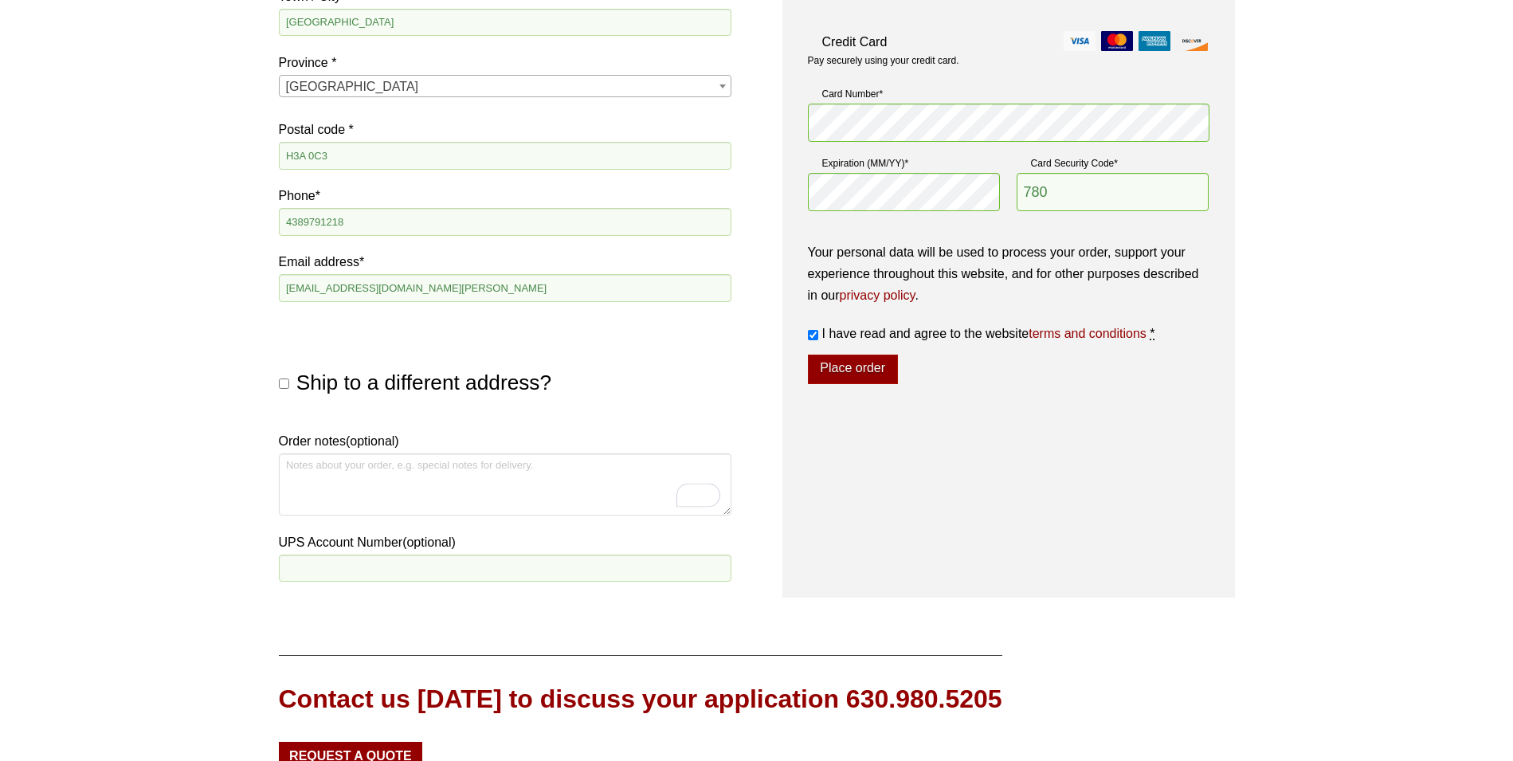
scroll to position [606, 0]
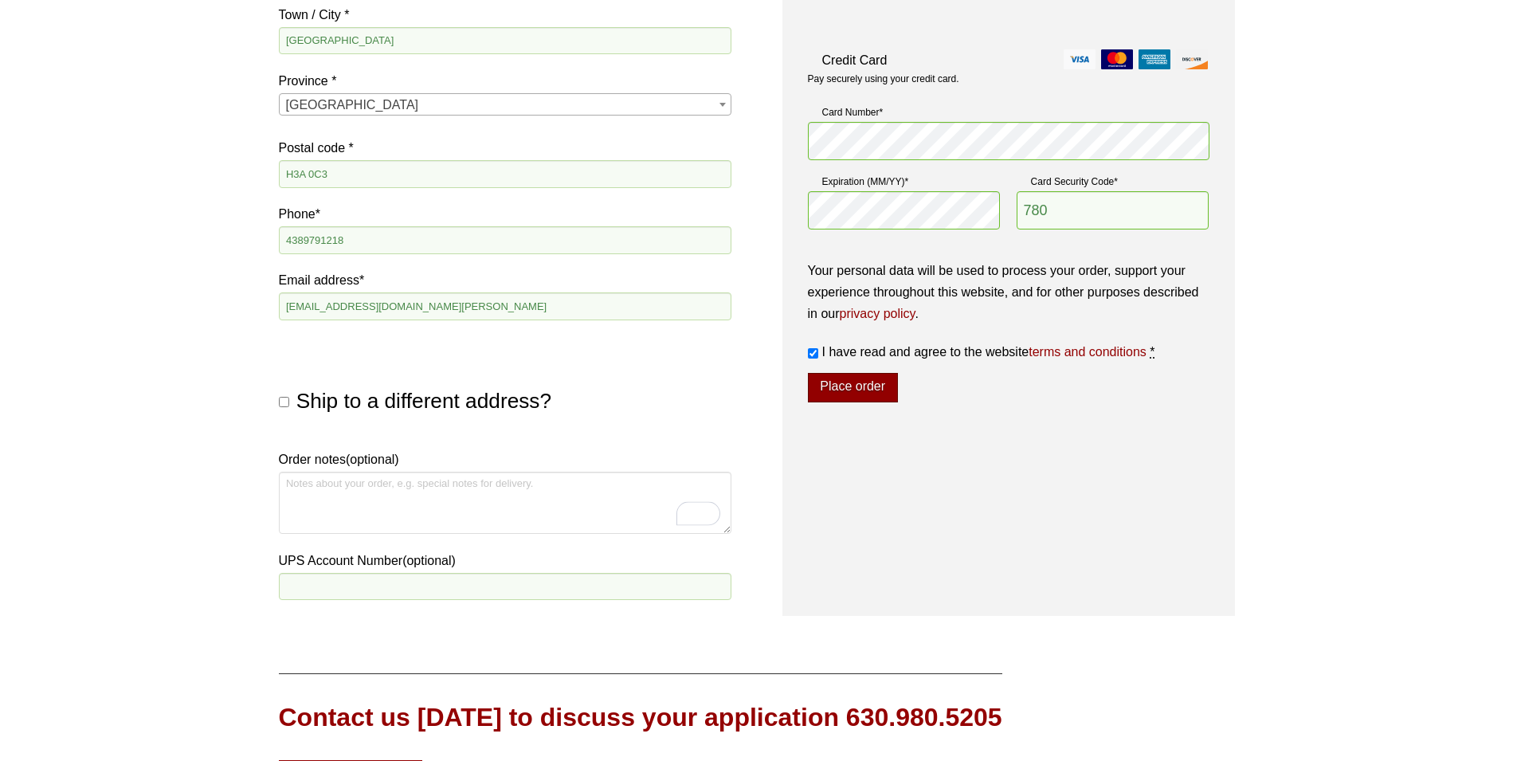
click at [870, 393] on button "Place order" at bounding box center [853, 388] width 90 height 30
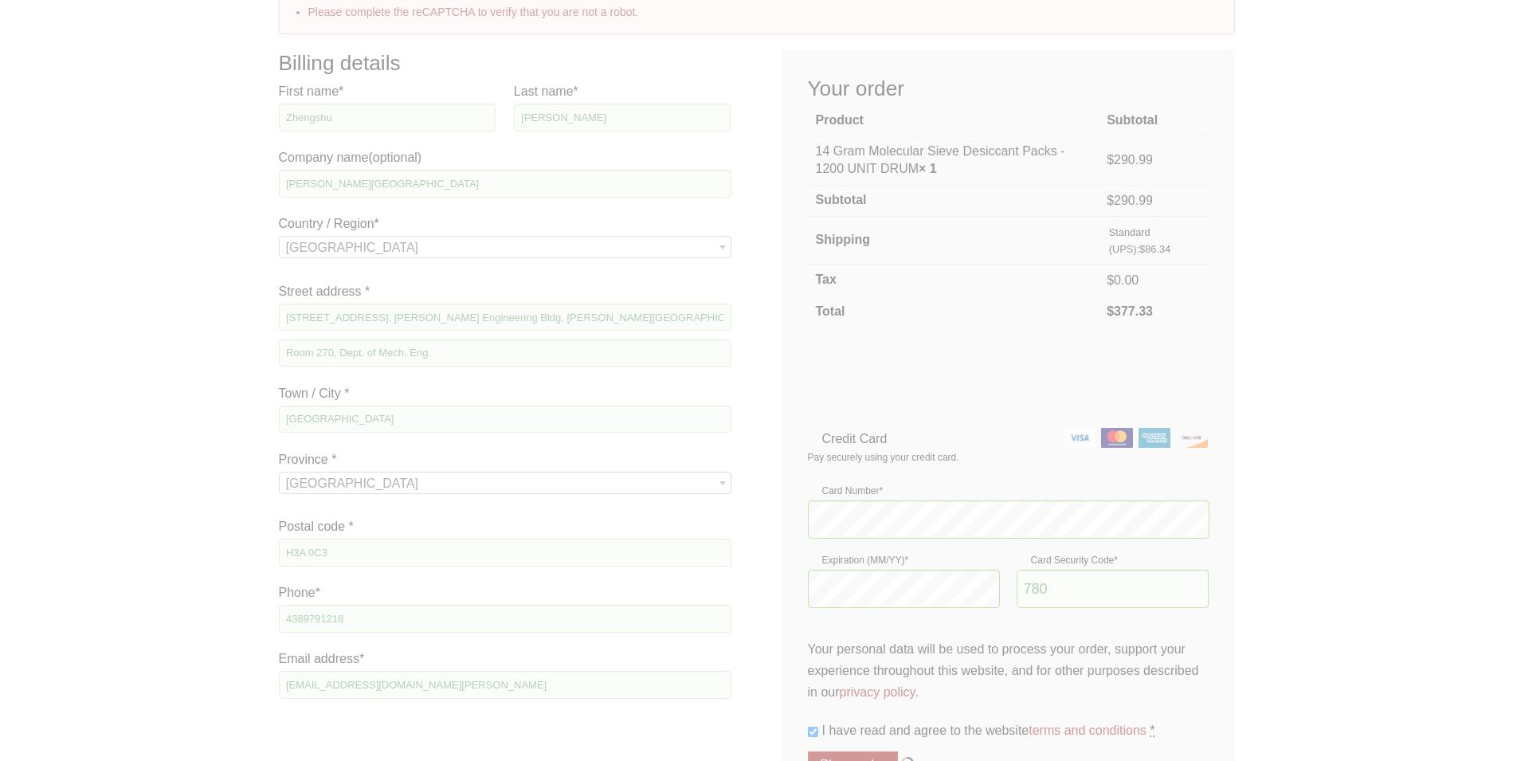
scroll to position [213, 0]
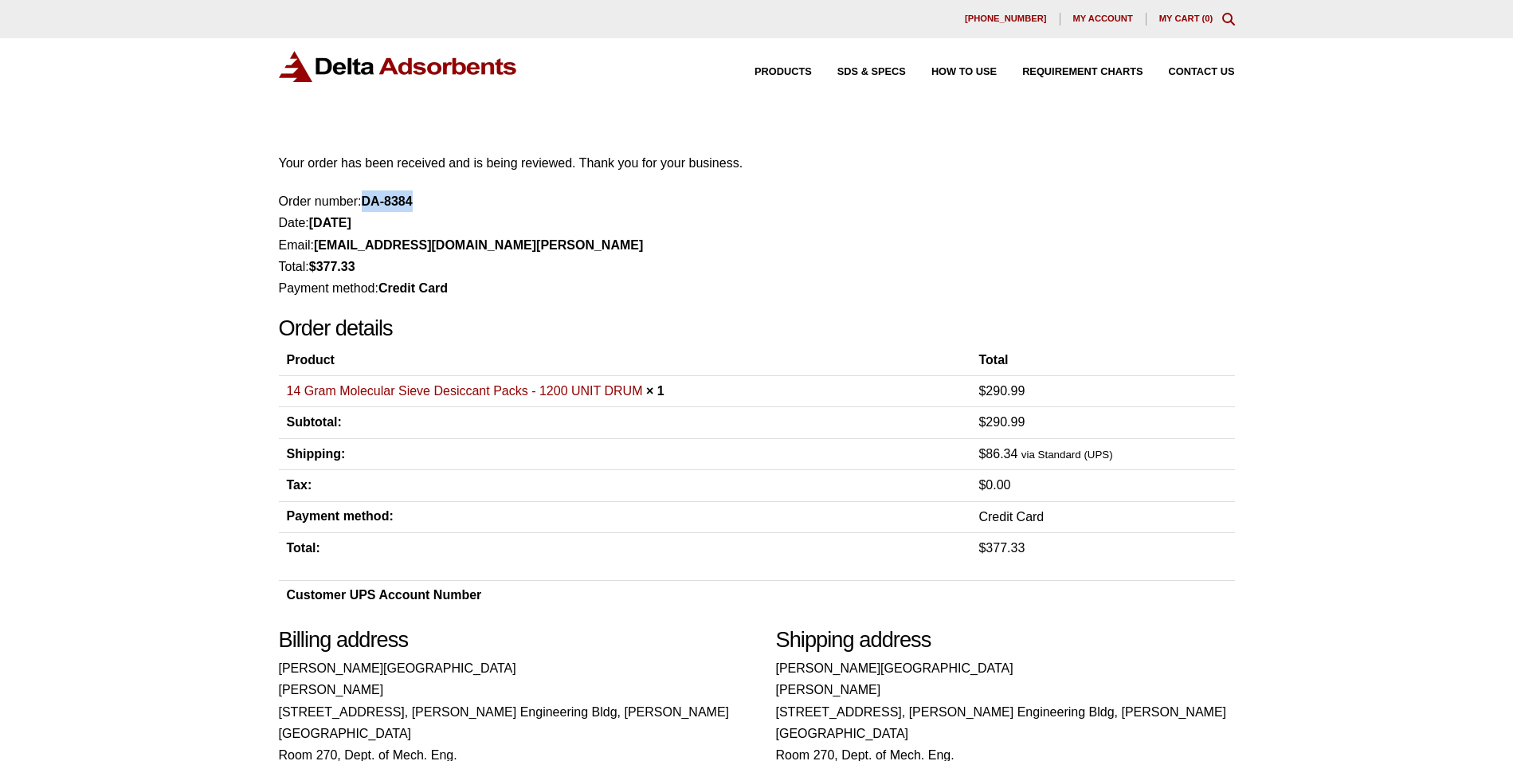
drag, startPoint x: 367, startPoint y: 203, endPoint x: 419, endPoint y: 200, distance: 52.7
click at [419, 200] on li "Order number: DA-8384" at bounding box center [757, 201] width 956 height 22
copy strong "DA-8384"
click at [894, 74] on span "SDS & SPECS" at bounding box center [872, 72] width 69 height 10
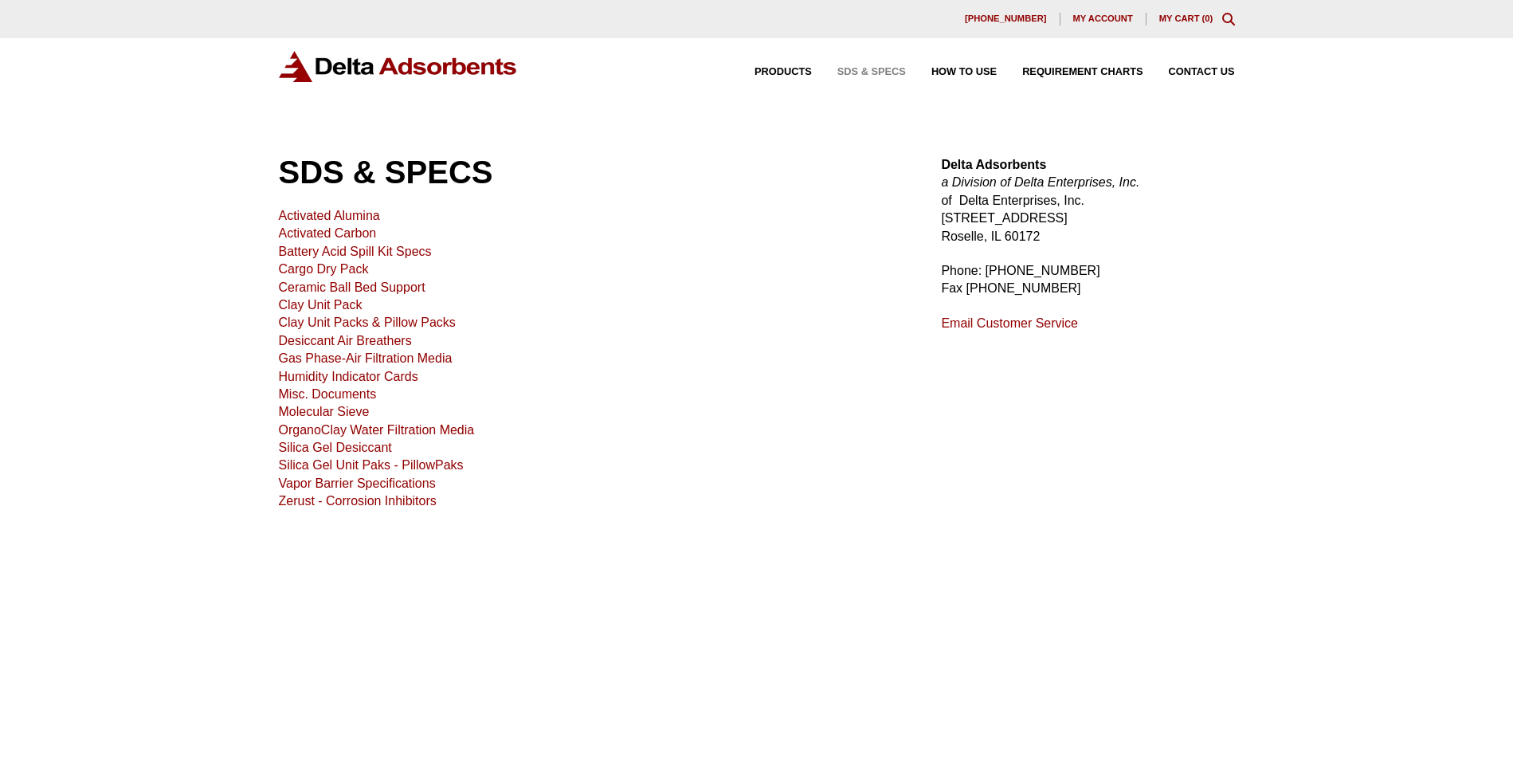
click at [351, 412] on link "Molecular Sieve" at bounding box center [324, 412] width 91 height 14
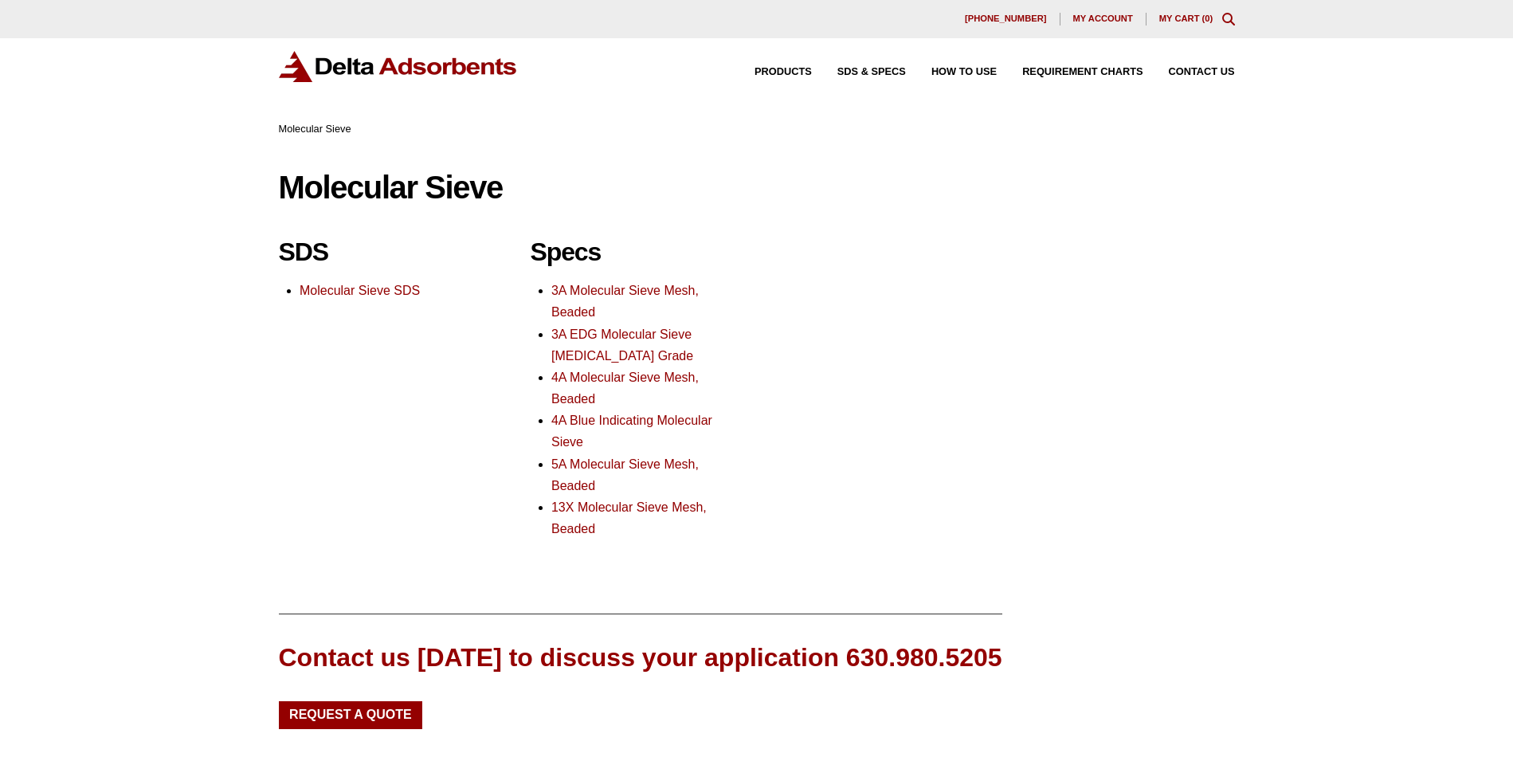
click at [627, 332] on link "3A EDG Molecular Sieve Ethanol Grade" at bounding box center [623, 345] width 142 height 35
click at [660, 289] on link "3A Molecular Sieve Mesh, Beaded" at bounding box center [625, 301] width 147 height 35
click at [670, 379] on link "4A Molecular Sieve Mesh, Beaded" at bounding box center [625, 388] width 147 height 35
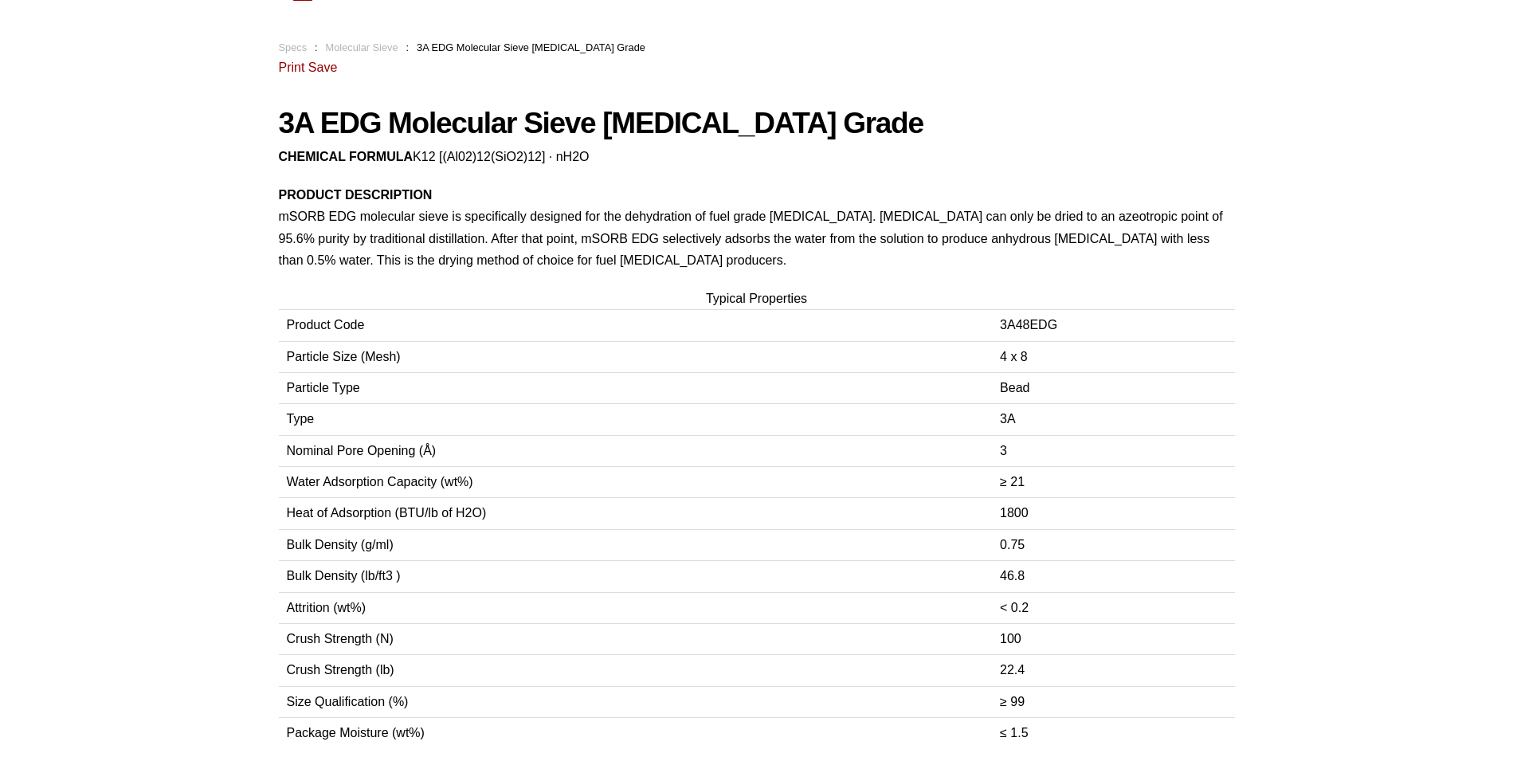
scroll to position [80, 0]
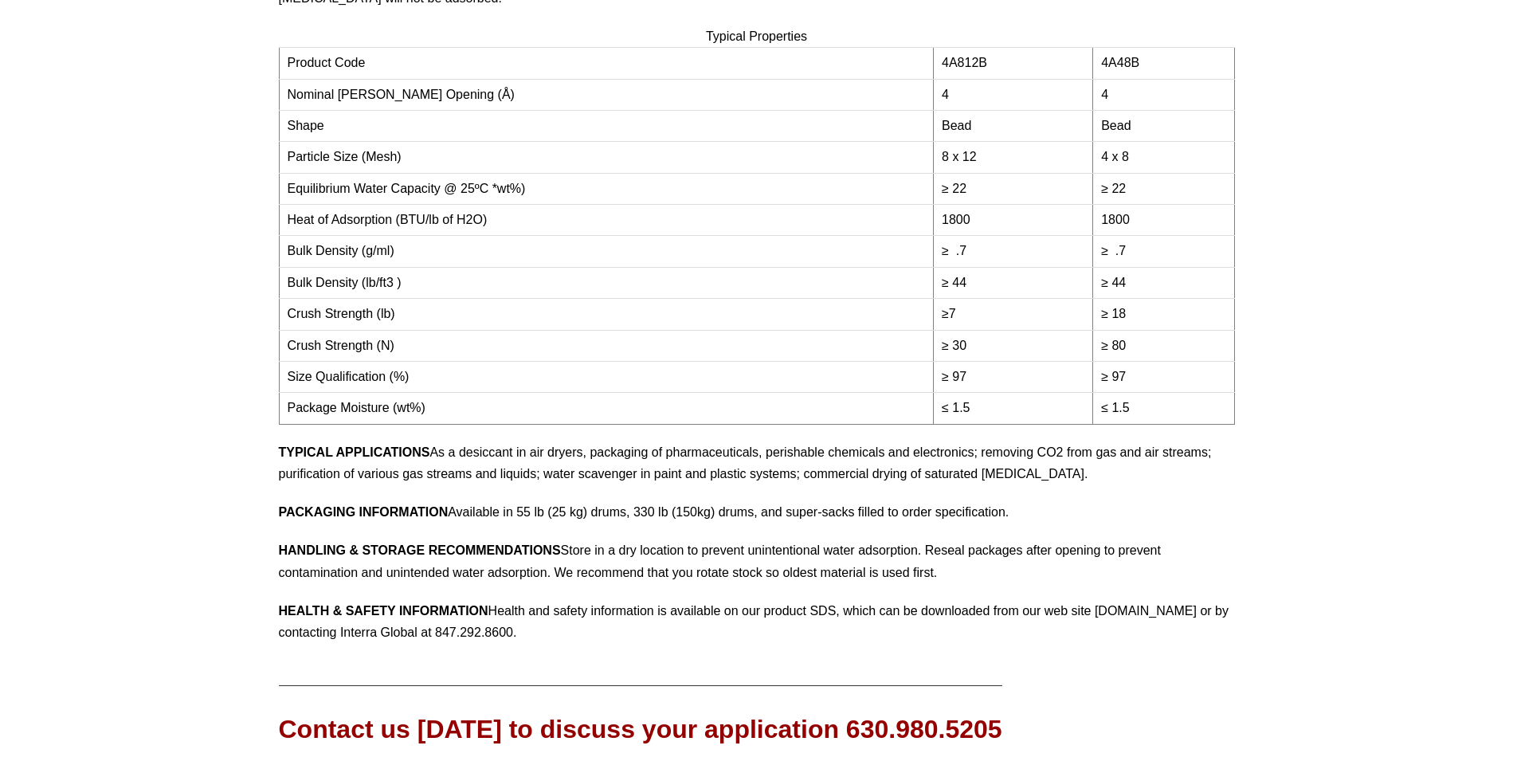
scroll to position [367, 0]
